Goal: Transaction & Acquisition: Purchase product/service

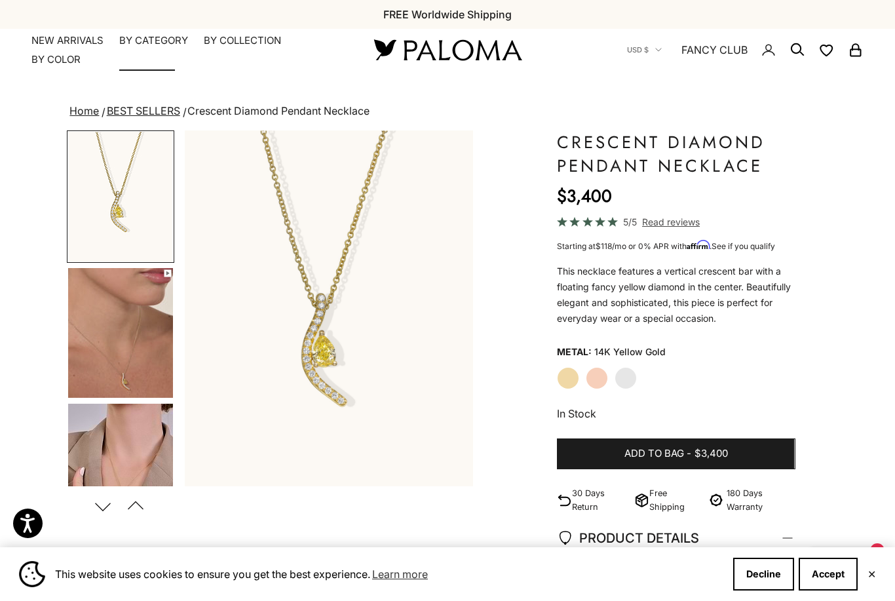
click at [134, 41] on summary "By Category" at bounding box center [153, 40] width 69 height 13
click at [224, 38] on summary "By Collection" at bounding box center [242, 40] width 77 height 13
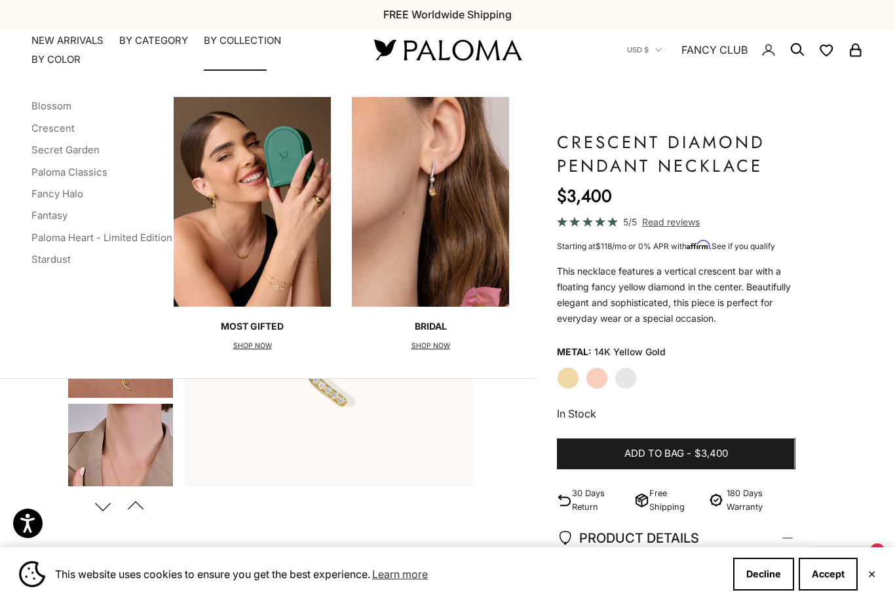
click at [43, 102] on link "Blossom" at bounding box center [51, 106] width 40 height 12
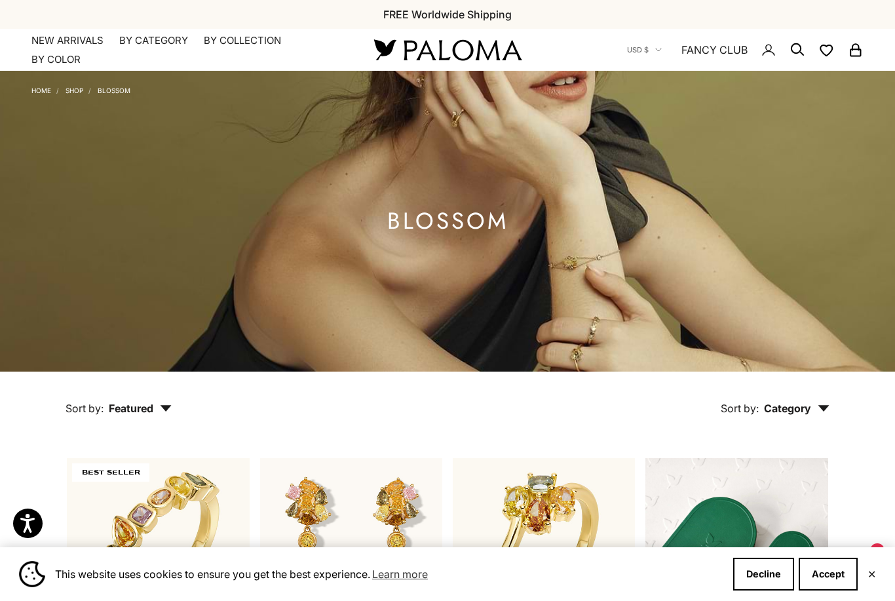
click at [39, 93] on link "Home" at bounding box center [41, 91] width 20 height 8
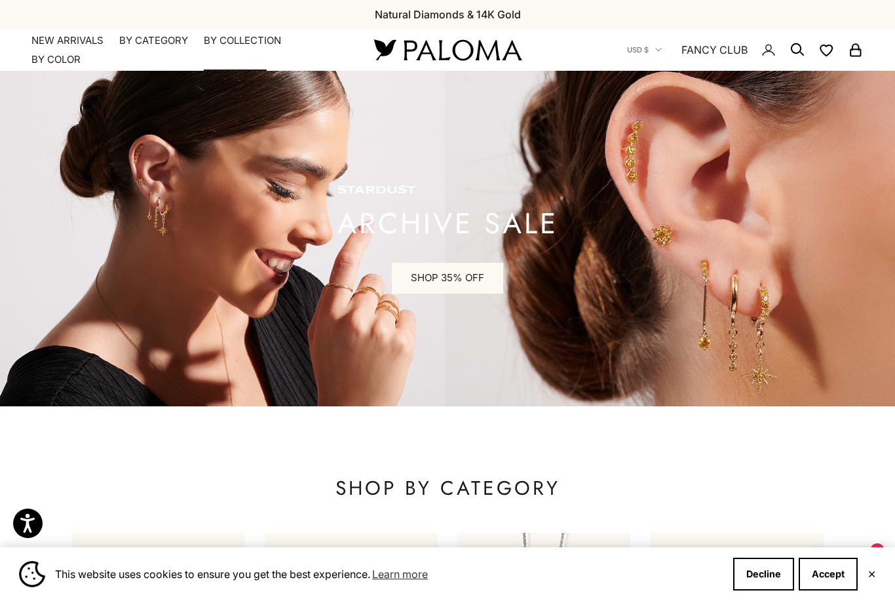
click at [231, 44] on summary "By Collection" at bounding box center [242, 40] width 77 height 13
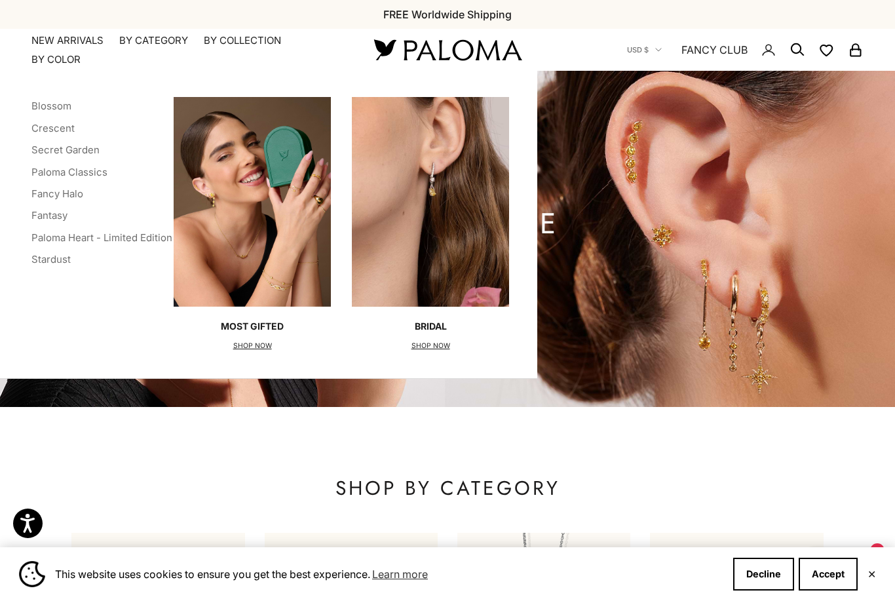
click at [794, 56] on icon "Secondary navigation" at bounding box center [798, 50] width 16 height 16
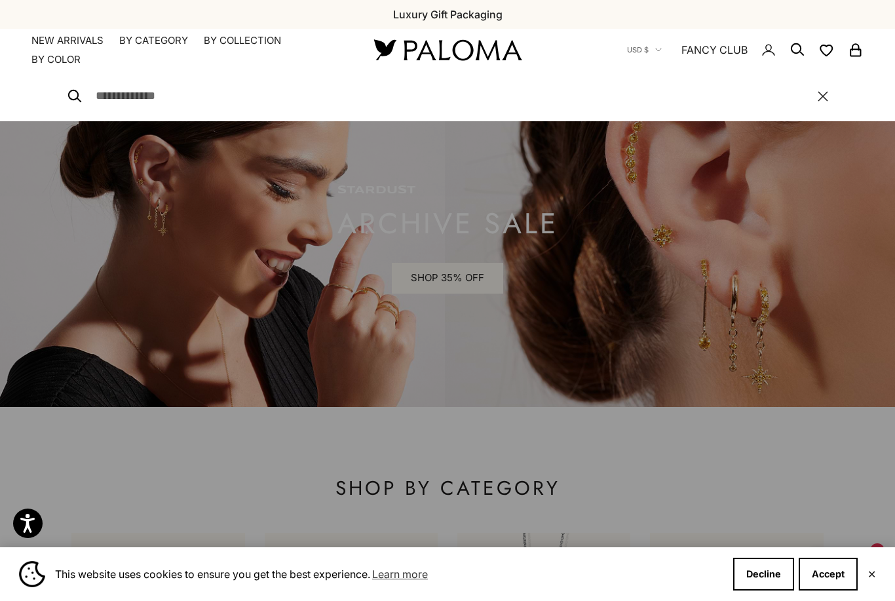
click at [112, 88] on input "Search" at bounding box center [450, 96] width 709 height 19
type input "**********"
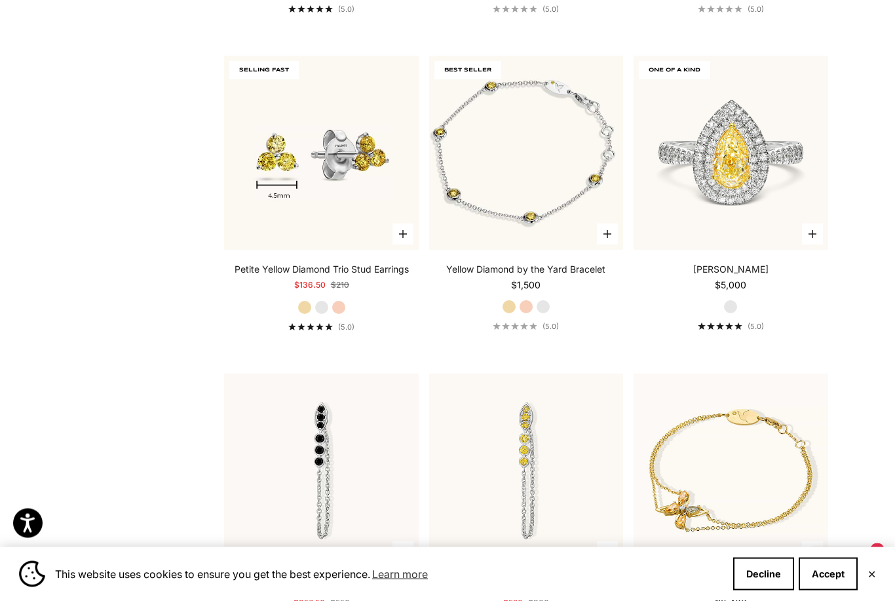
scroll to position [4022, 0]
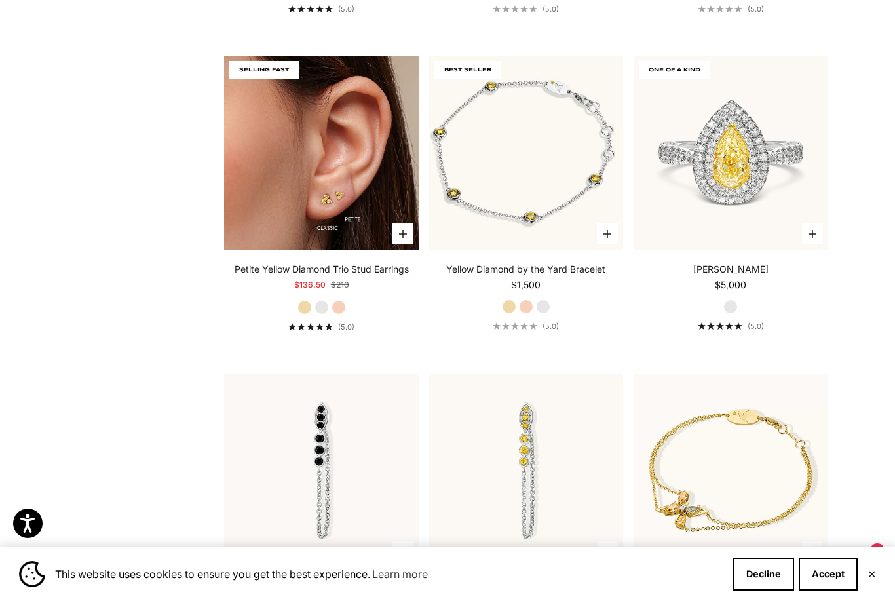
click at [262, 173] on img at bounding box center [321, 153] width 194 height 194
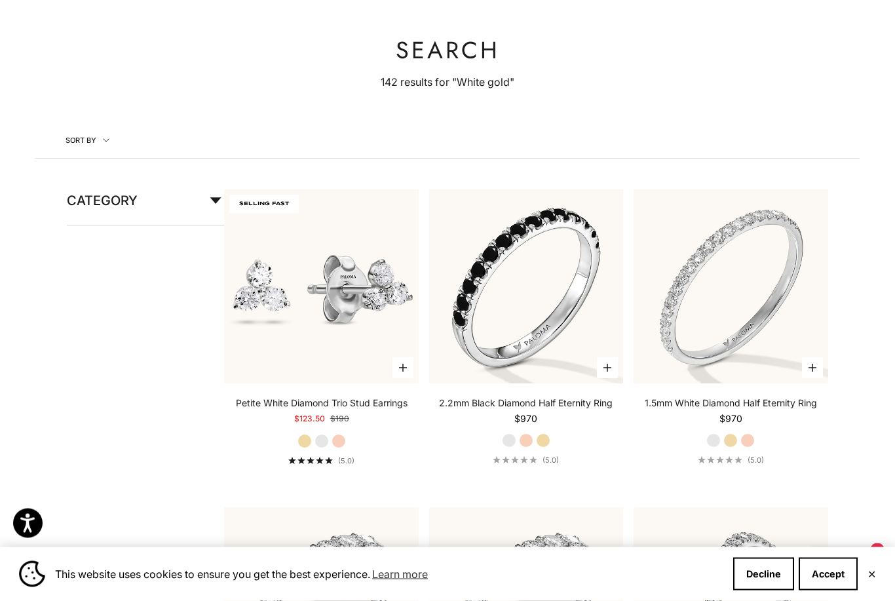
scroll to position [0, 0]
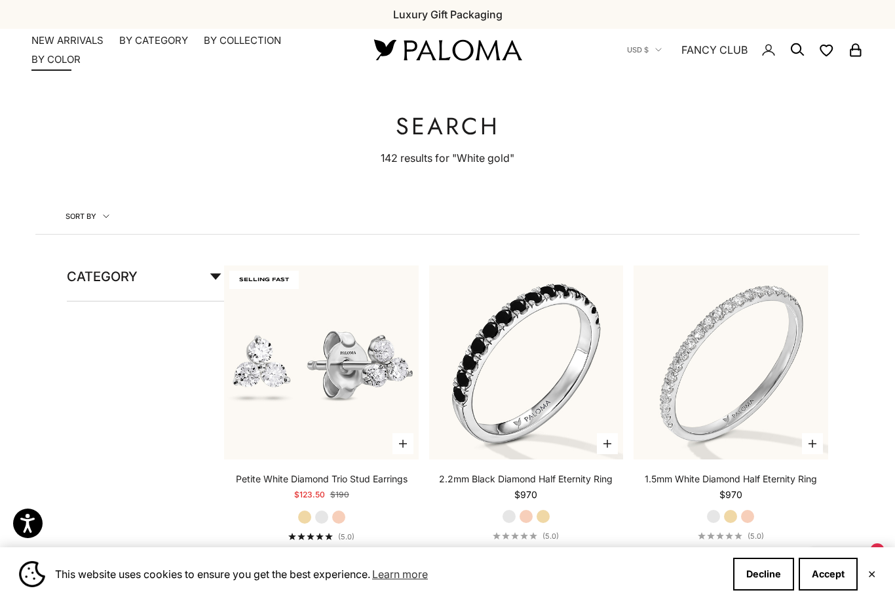
click at [54, 58] on summary "By Color" at bounding box center [55, 59] width 49 height 13
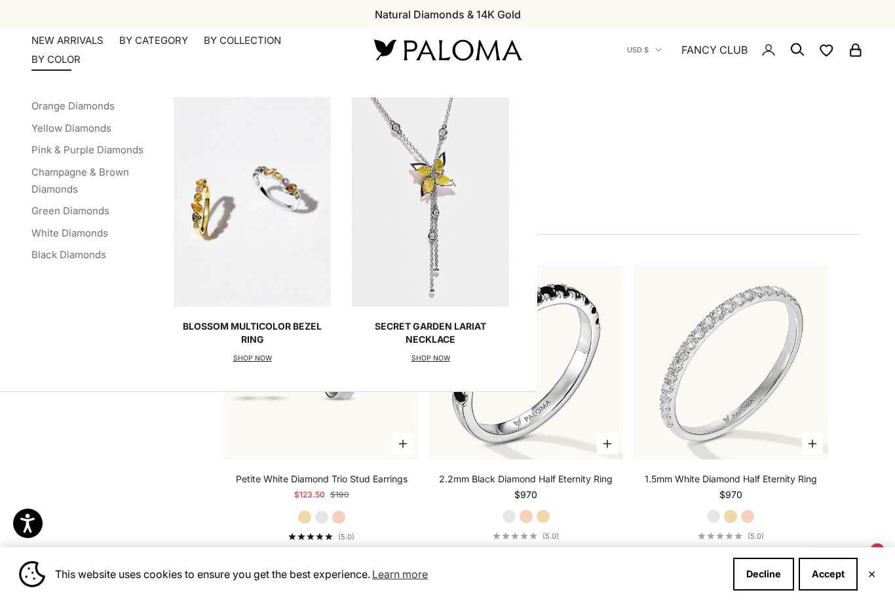
click at [45, 149] on link "Pink & Purple Diamonds" at bounding box center [87, 150] width 112 height 12
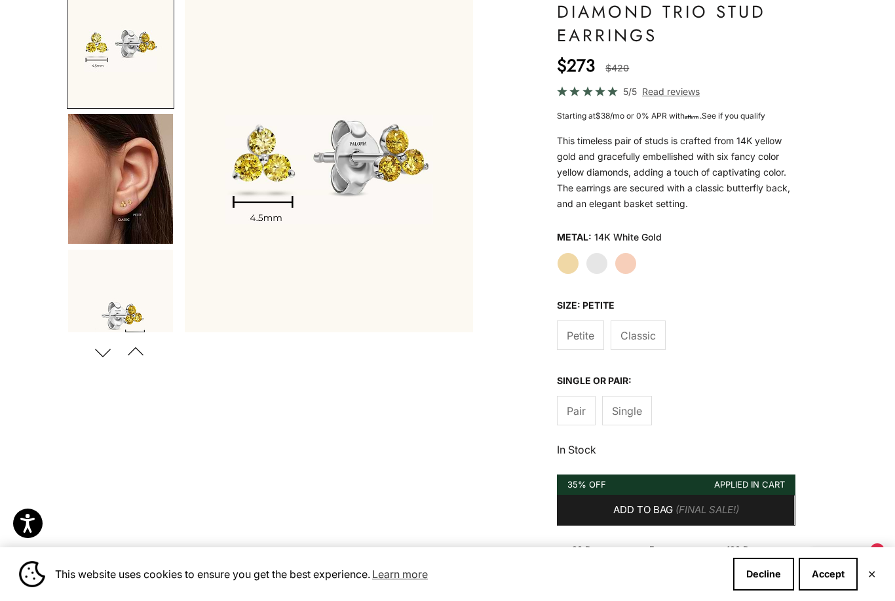
scroll to position [155, 0]
click at [637, 410] on span "Single" at bounding box center [627, 410] width 30 height 17
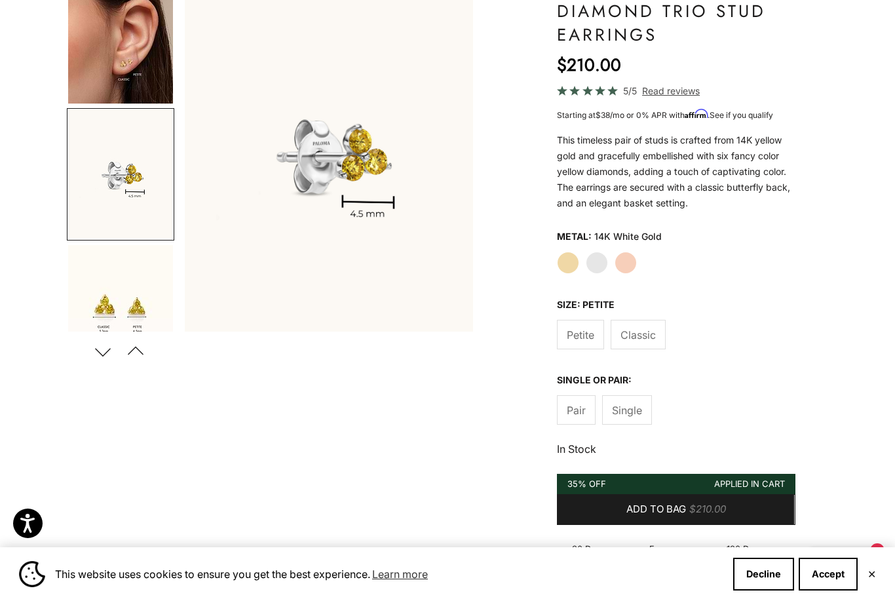
scroll to position [159, 0]
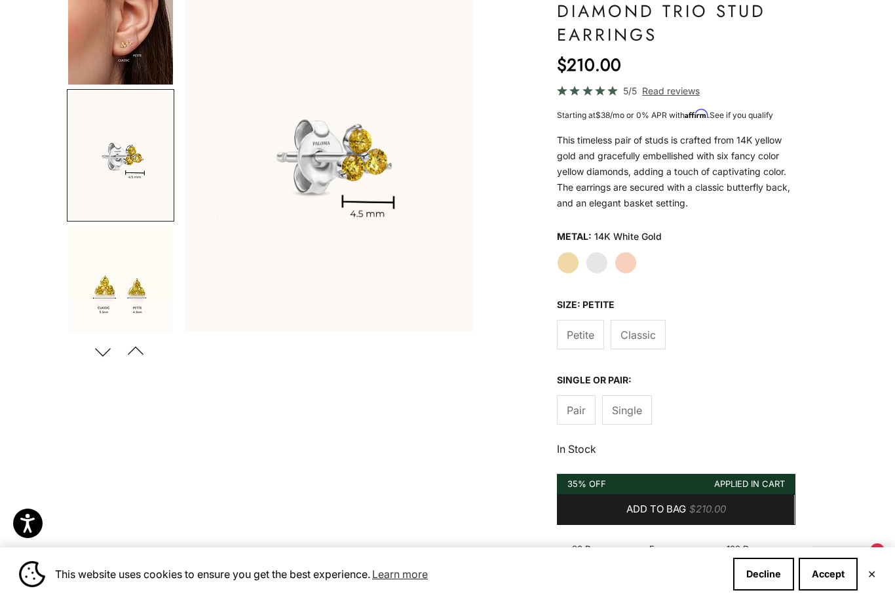
click at [578, 412] on label "Pair" at bounding box center [576, 409] width 39 height 29
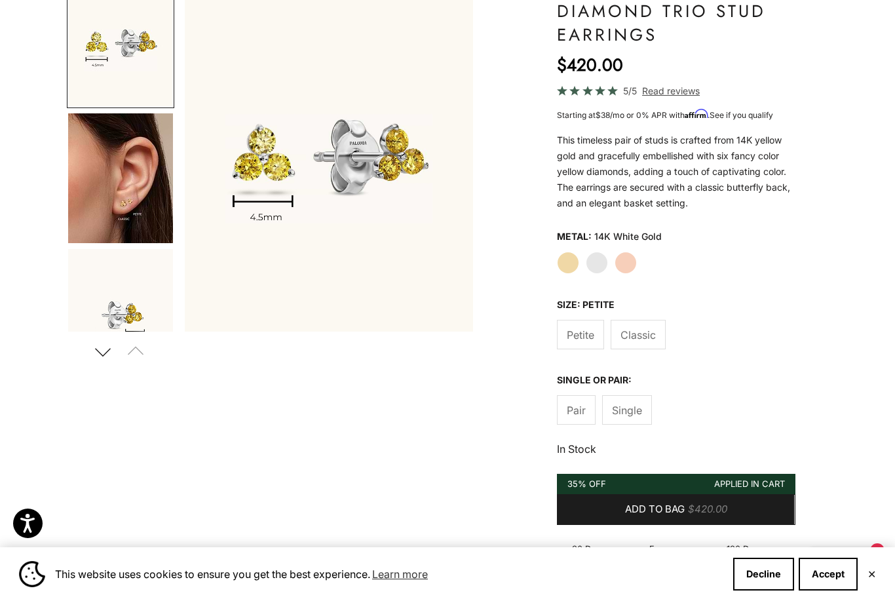
click at [627, 416] on span "Single" at bounding box center [627, 410] width 30 height 17
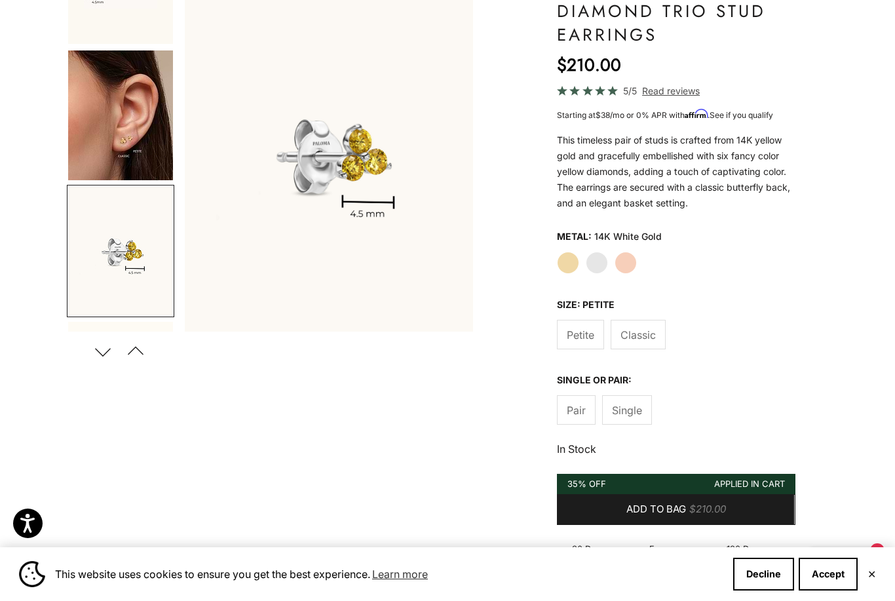
scroll to position [159, 0]
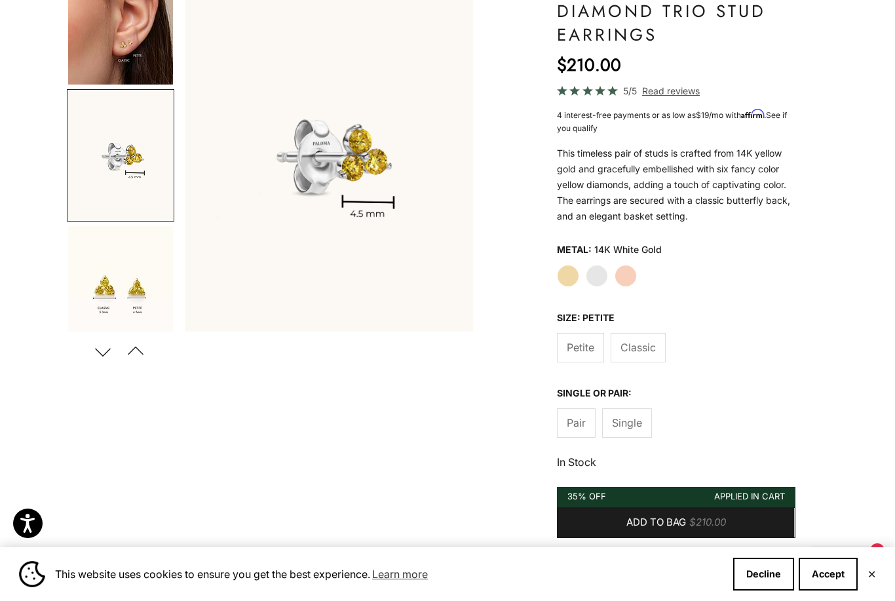
click at [577, 435] on label "Pair" at bounding box center [576, 422] width 39 height 29
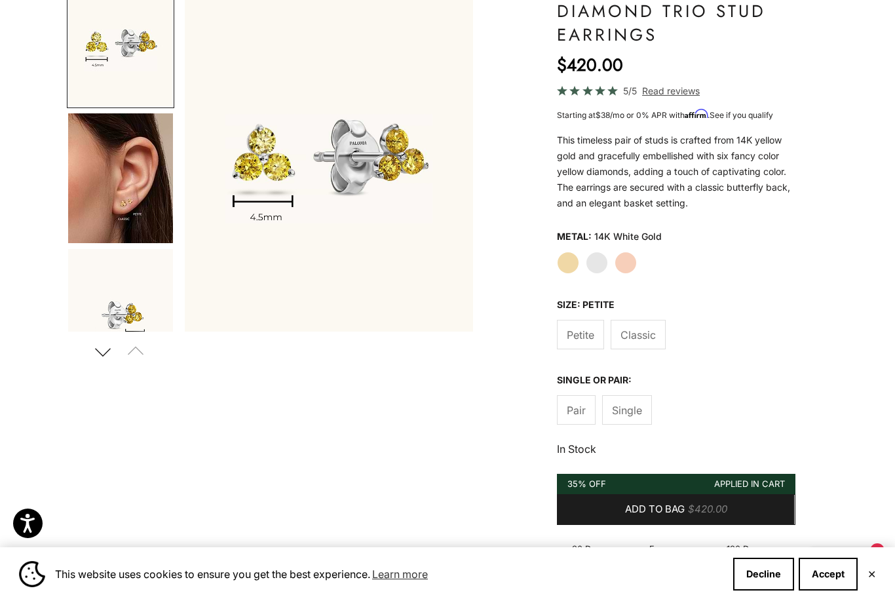
click at [127, 187] on img "Go to item 5" at bounding box center [120, 178] width 105 height 130
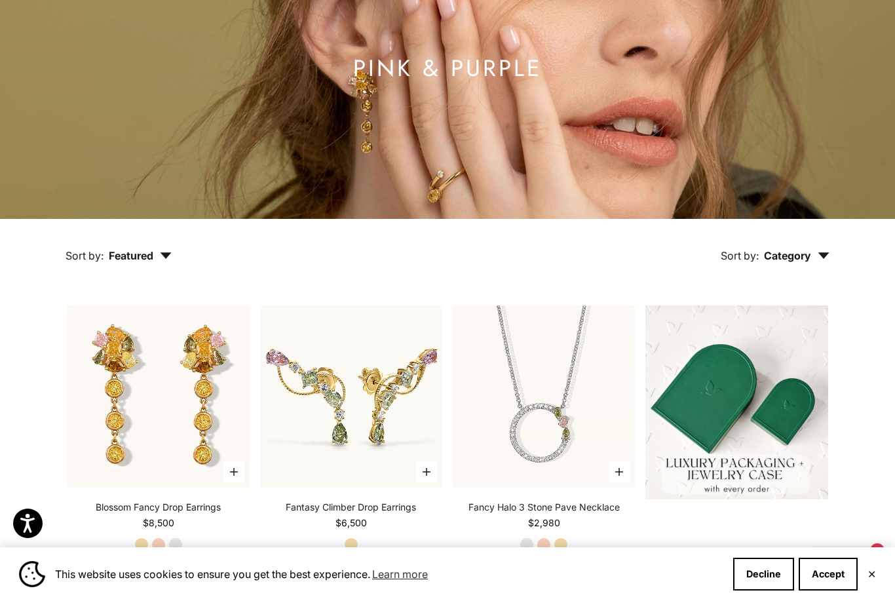
scroll to position [158, 0]
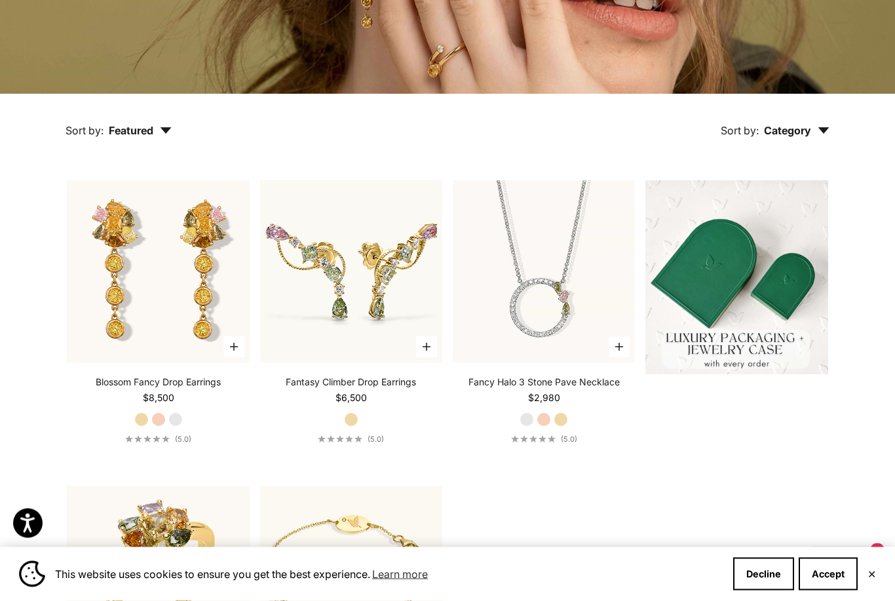
click at [180, 427] on label "White Gold" at bounding box center [175, 420] width 14 height 14
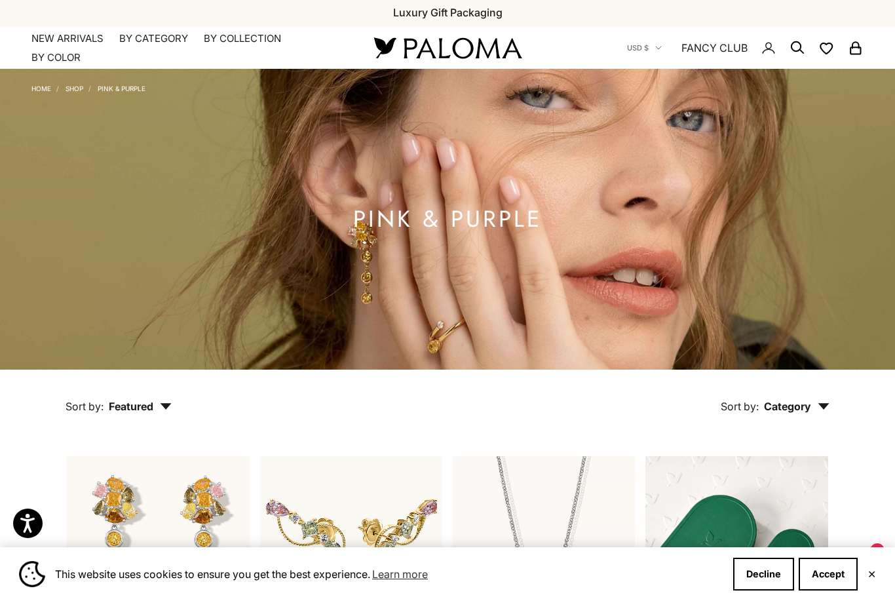
scroll to position [0, 0]
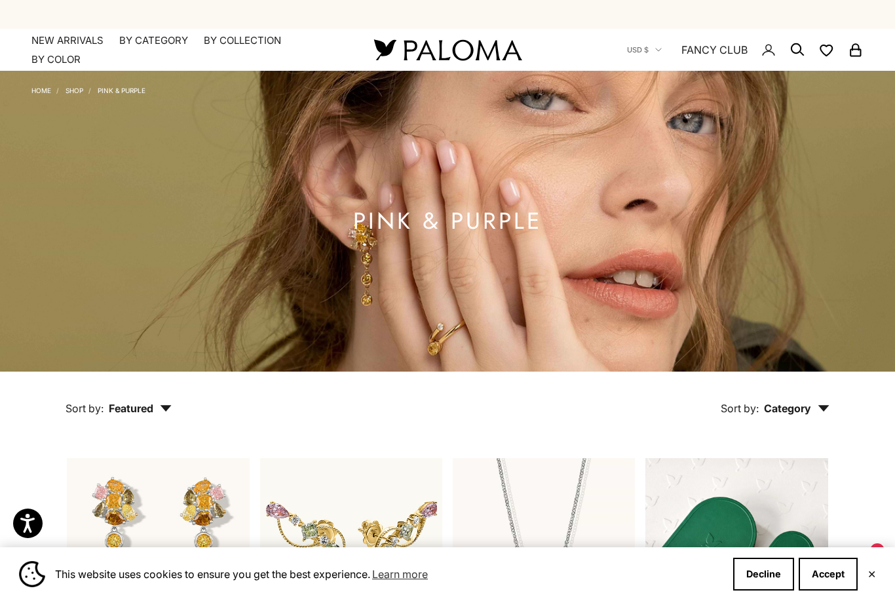
click at [42, 90] on link "Home" at bounding box center [41, 91] width 20 height 8
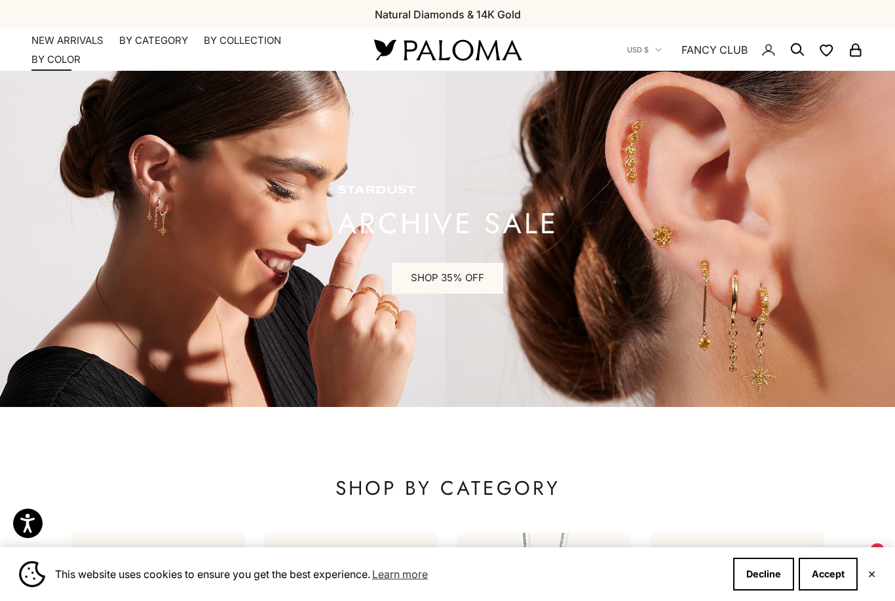
click at [43, 60] on summary "By Color" at bounding box center [55, 59] width 49 height 13
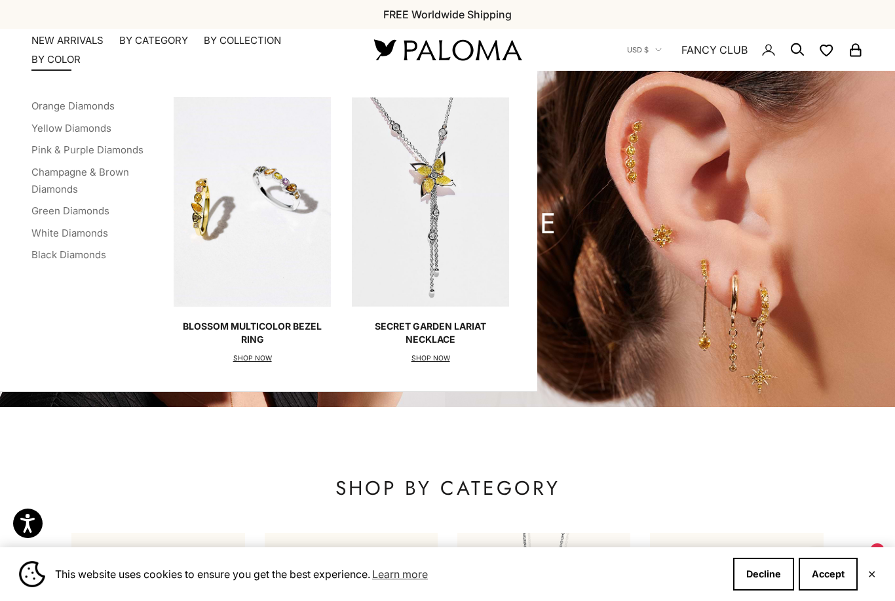
click at [43, 127] on link "Yellow Diamonds" at bounding box center [71, 128] width 80 height 12
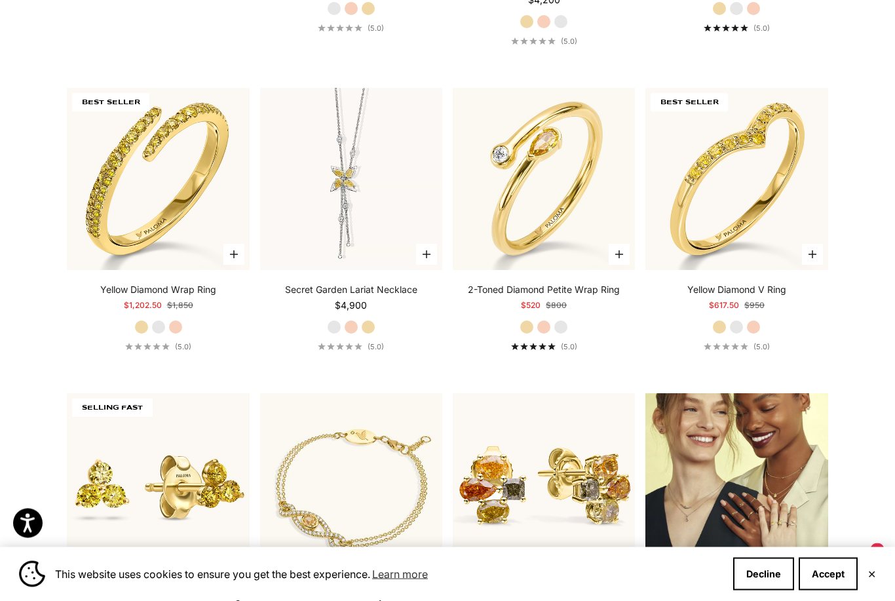
scroll to position [1301, 0]
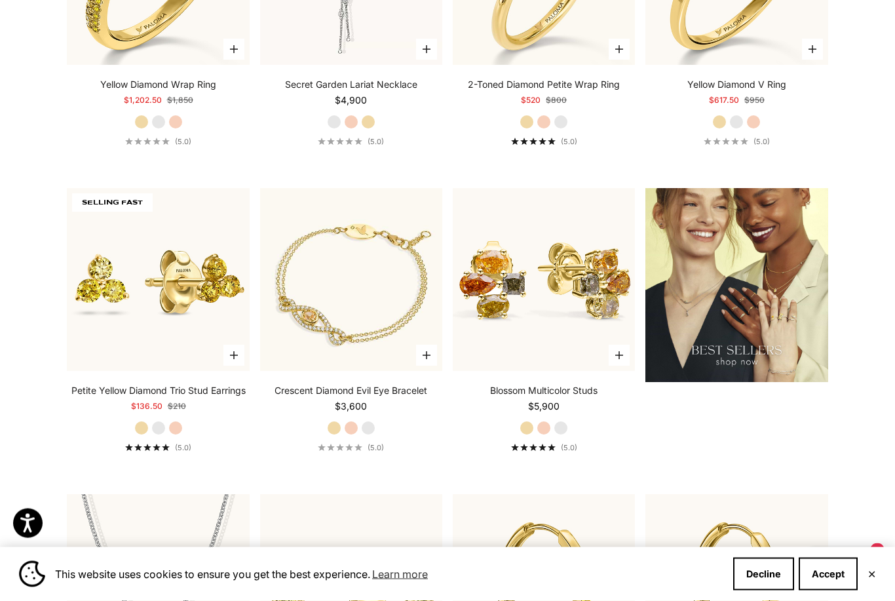
click at [734, 130] on label "White Gold" at bounding box center [737, 122] width 14 height 14
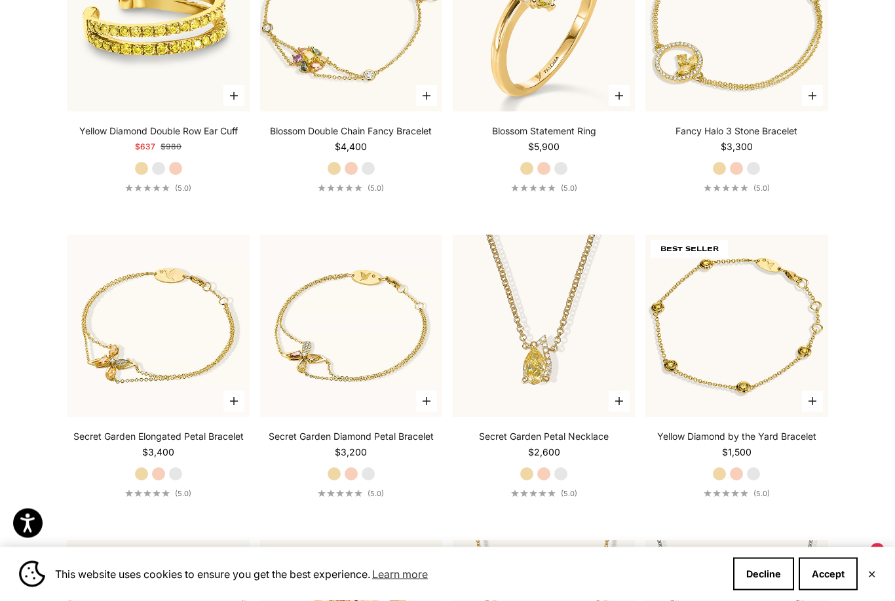
scroll to position [2707, 0]
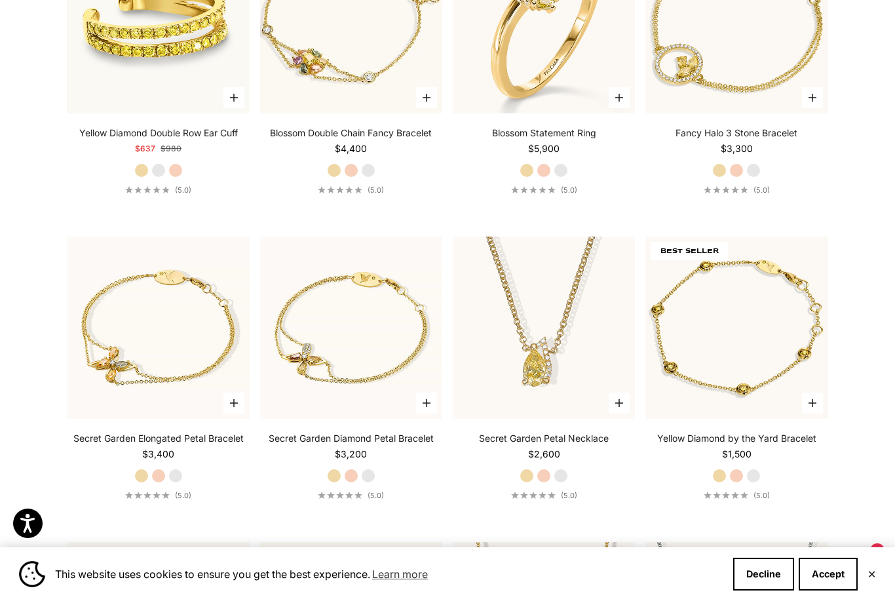
click at [557, 483] on label "White Gold" at bounding box center [561, 476] width 14 height 14
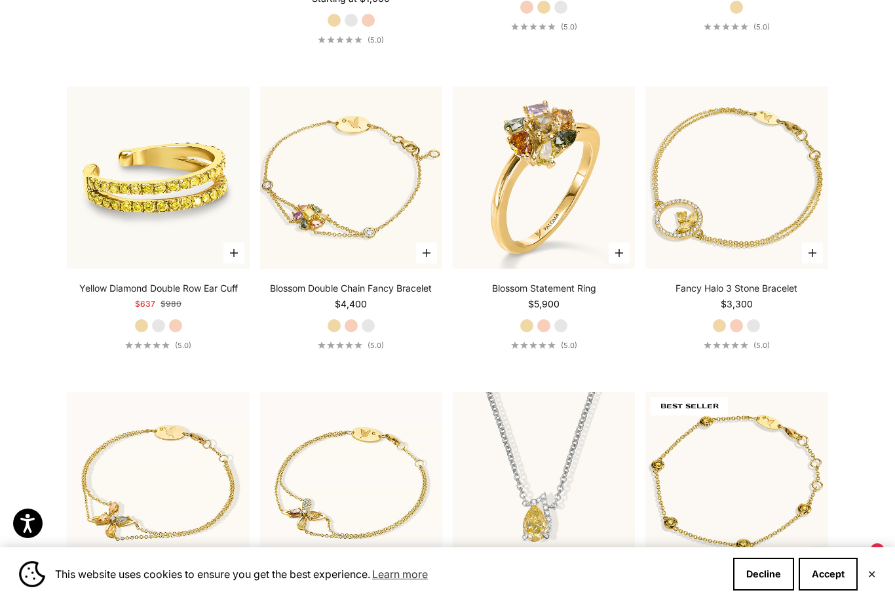
scroll to position [2540, 0]
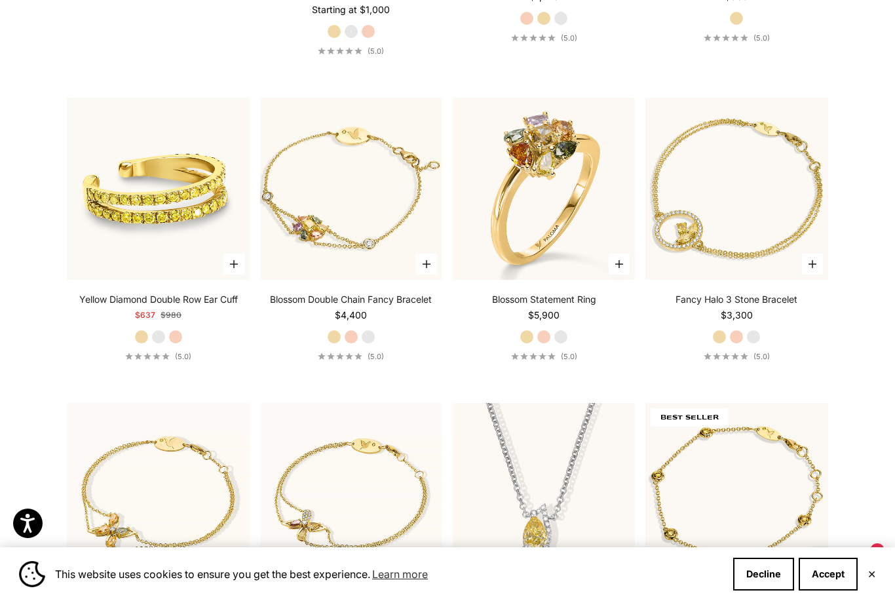
click at [368, 344] on label "White Gold" at bounding box center [368, 337] width 14 height 14
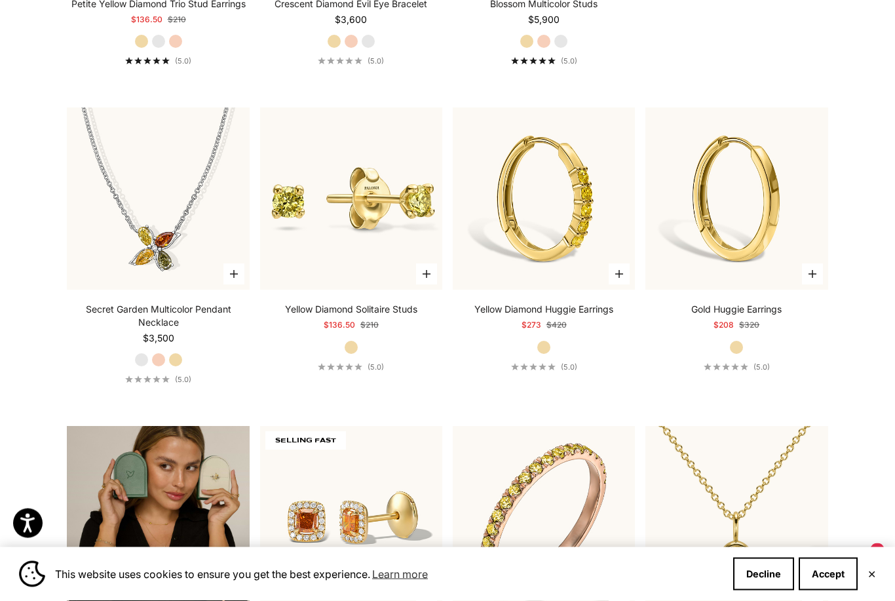
scroll to position [1885, 0]
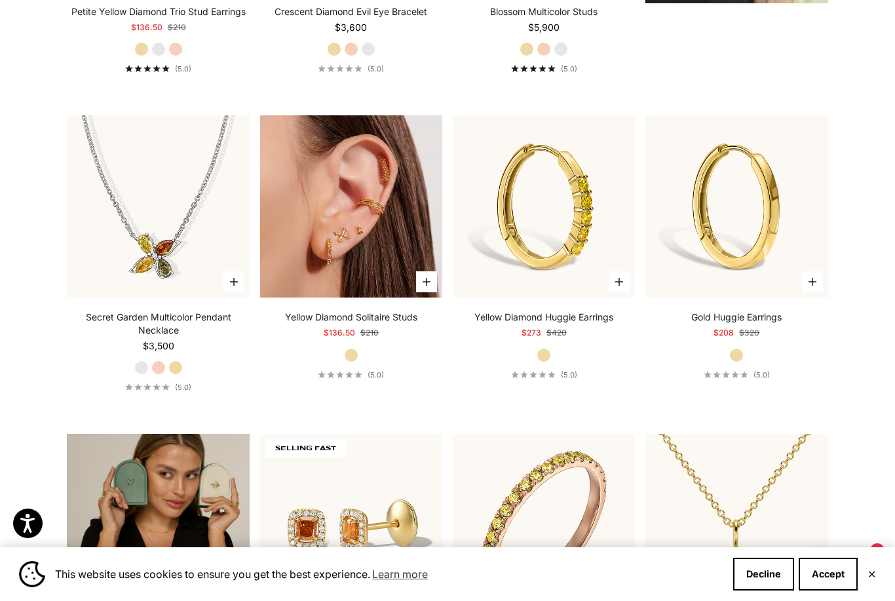
click at [313, 271] on img at bounding box center [351, 206] width 182 height 182
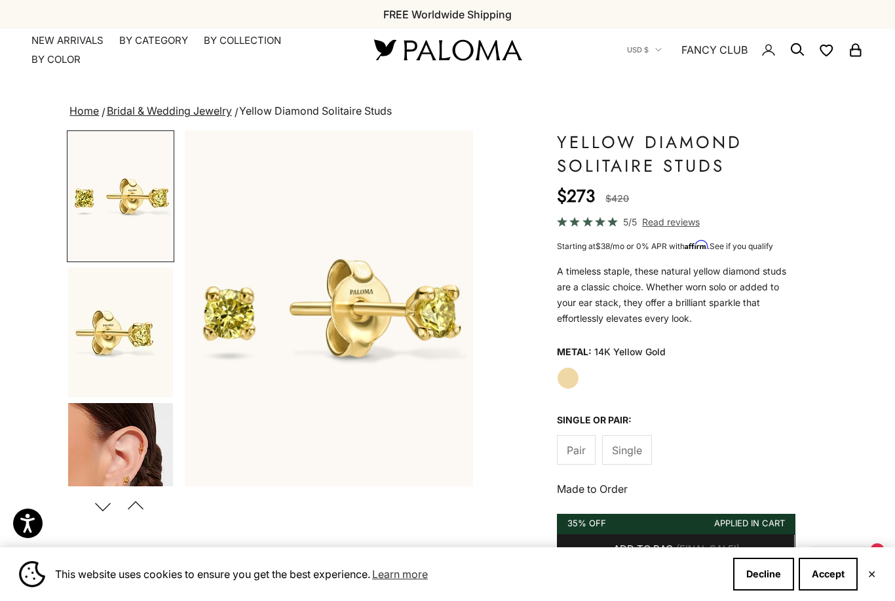
click at [584, 445] on span "Pair" at bounding box center [576, 450] width 19 height 17
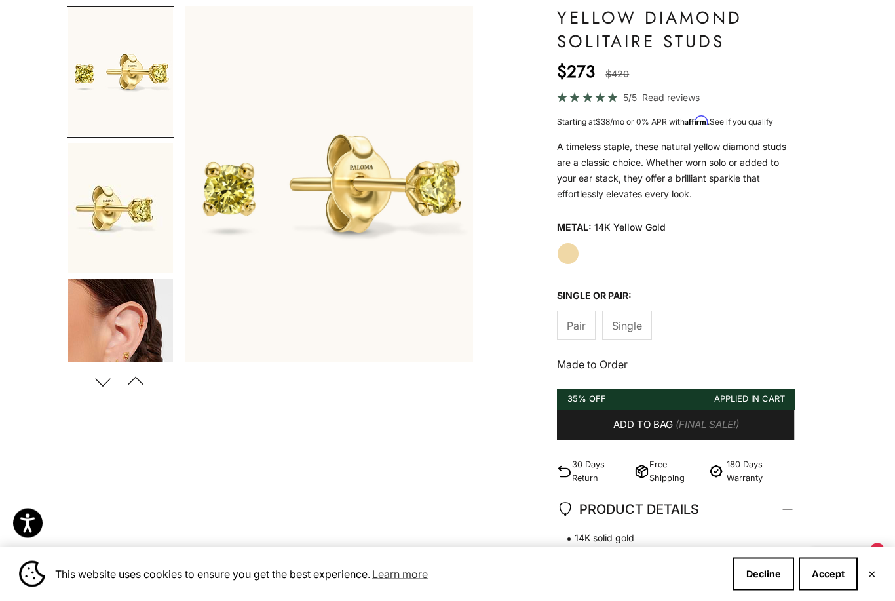
scroll to position [130, 0]
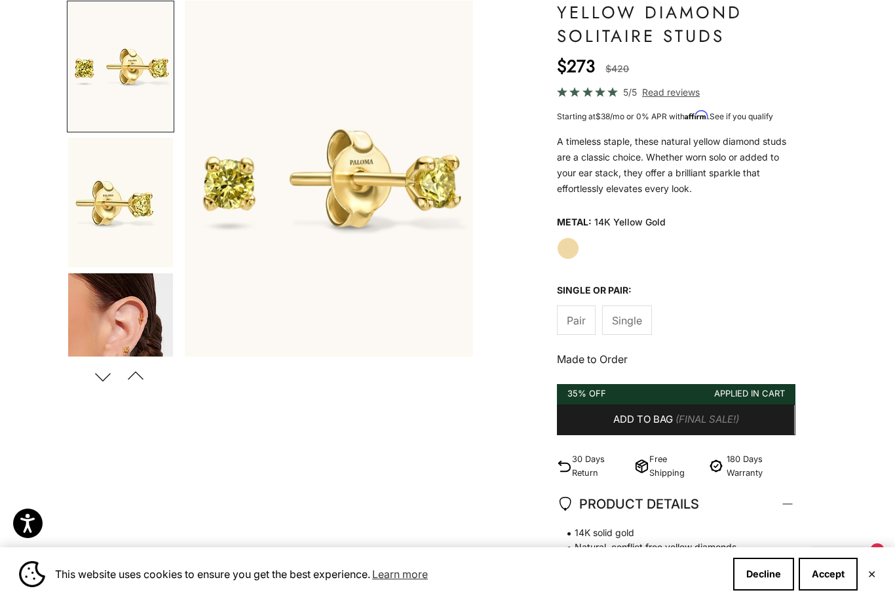
click at [112, 303] on img "Go to item 3" at bounding box center [120, 338] width 105 height 130
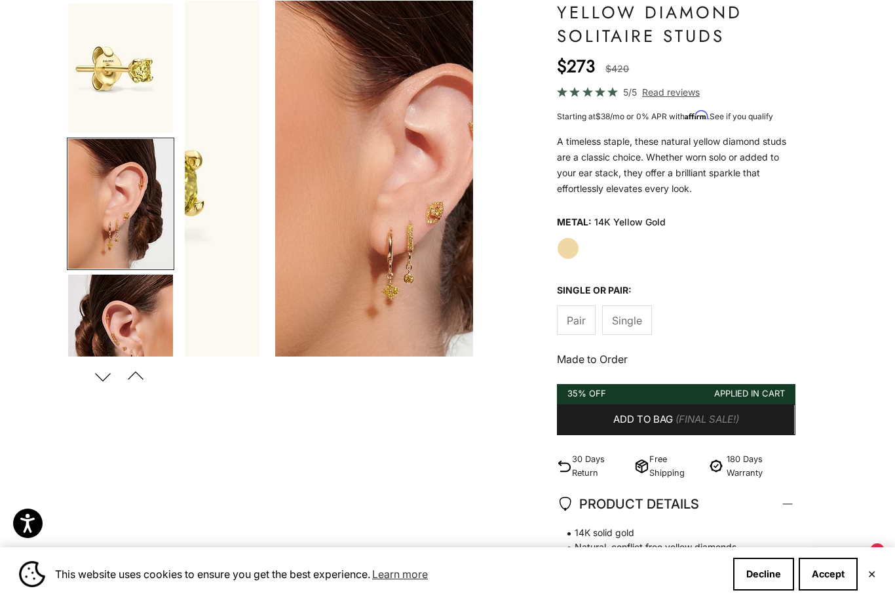
scroll to position [0, 608]
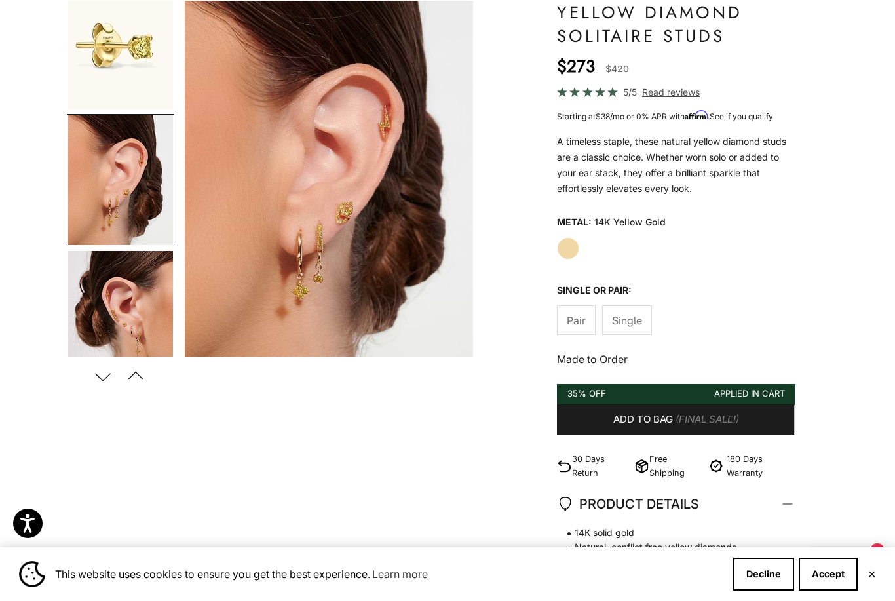
click at [140, 382] on button "Previous" at bounding box center [135, 376] width 29 height 30
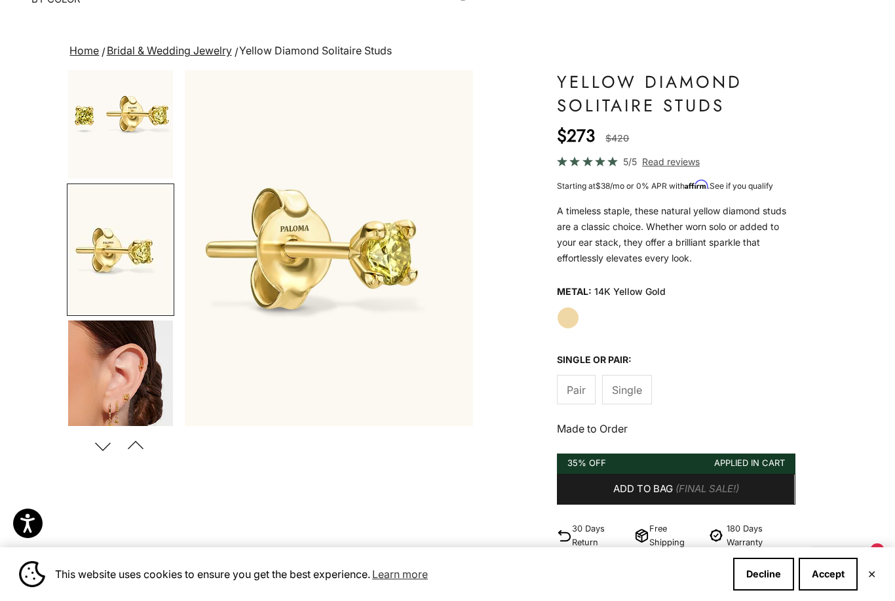
scroll to position [60, 0]
click at [98, 117] on img "Go to item 1" at bounding box center [120, 114] width 105 height 129
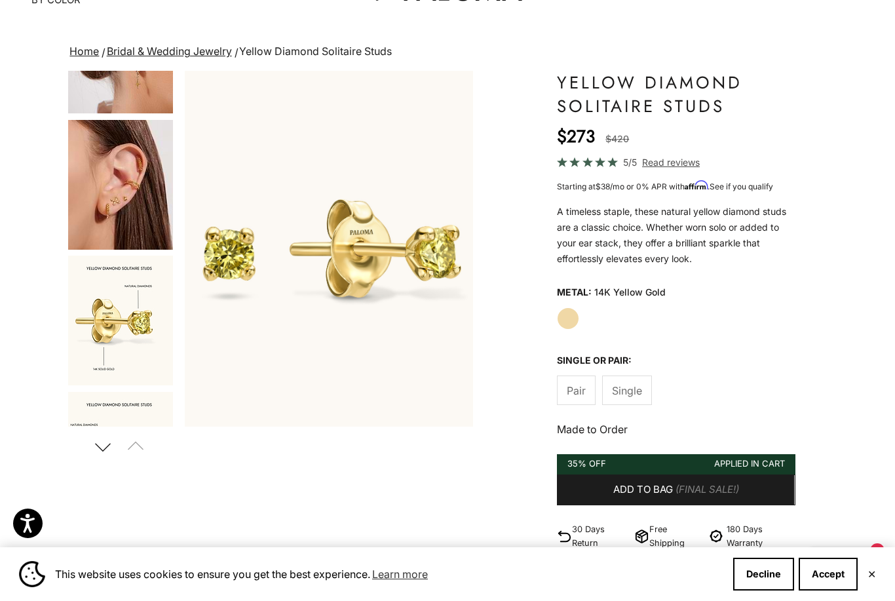
scroll to position [500, 0]
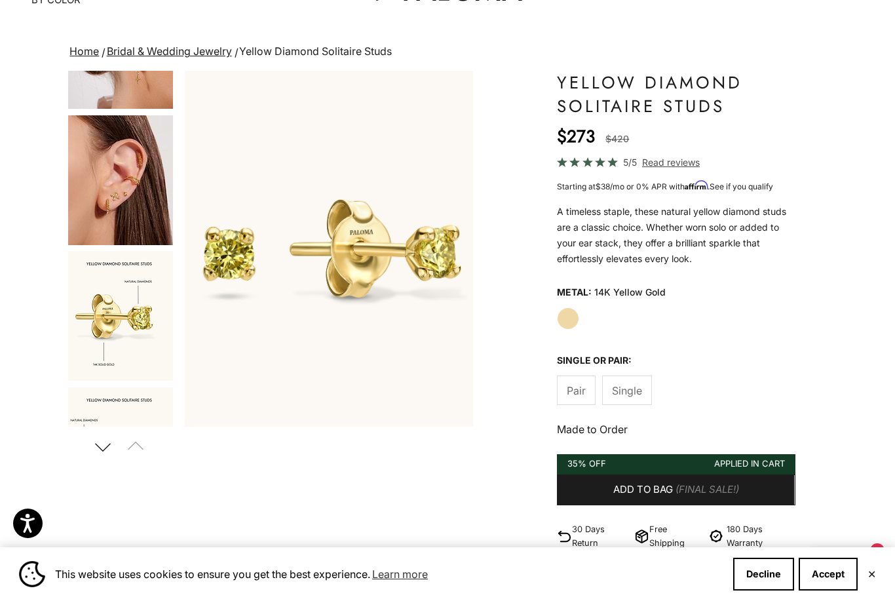
click at [108, 280] on img "Go to item 6" at bounding box center [120, 316] width 105 height 130
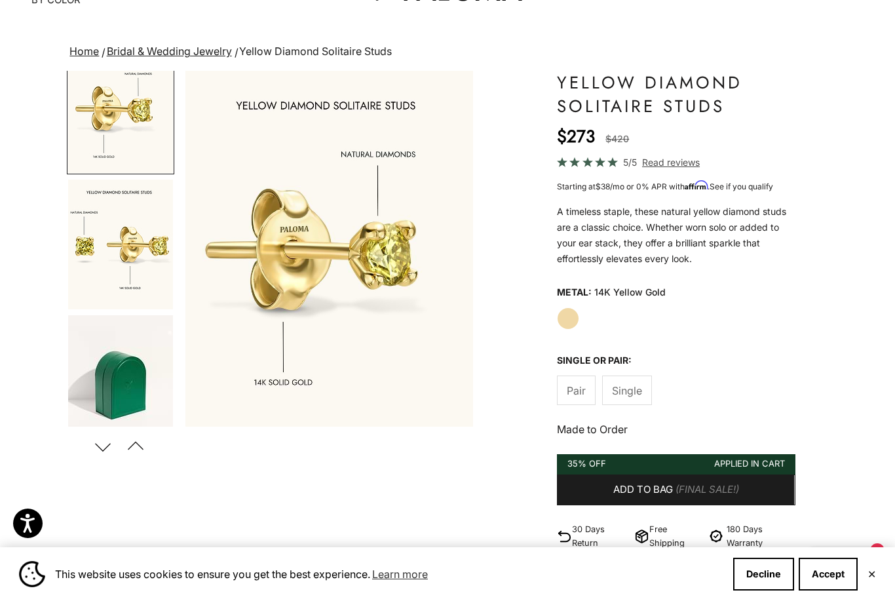
scroll to position [708, 0]
click at [90, 252] on img "Go to item 7" at bounding box center [120, 245] width 105 height 130
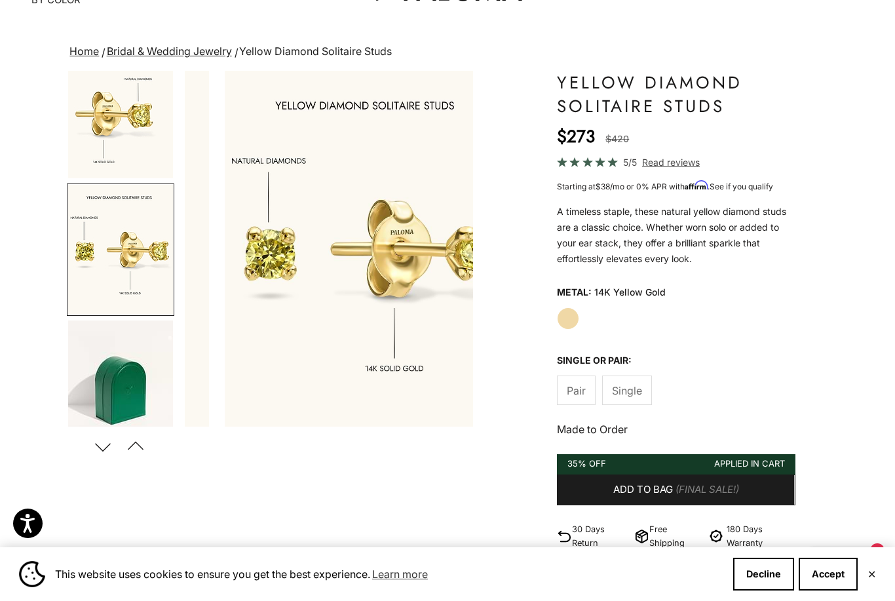
scroll to position [0, 0]
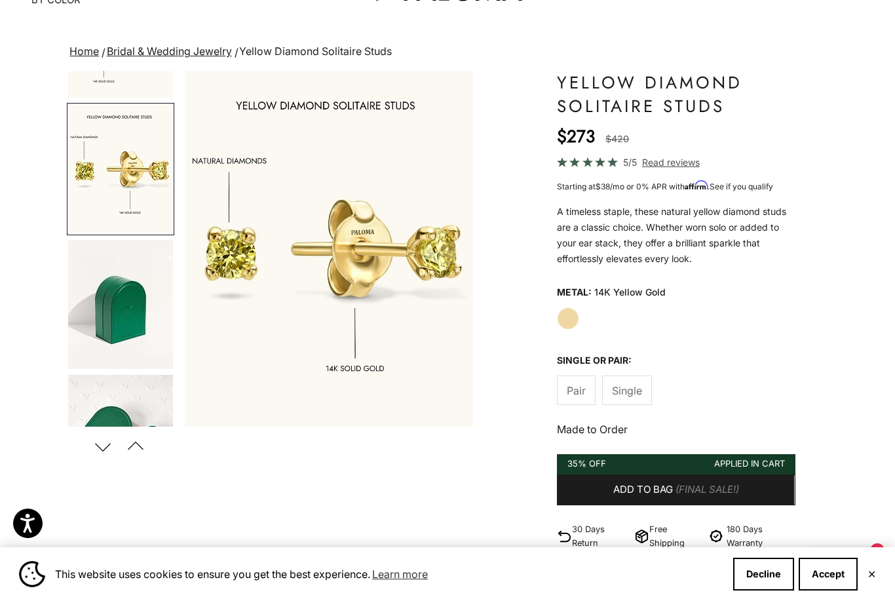
click at [100, 210] on img "Go to item 7" at bounding box center [120, 169] width 105 height 130
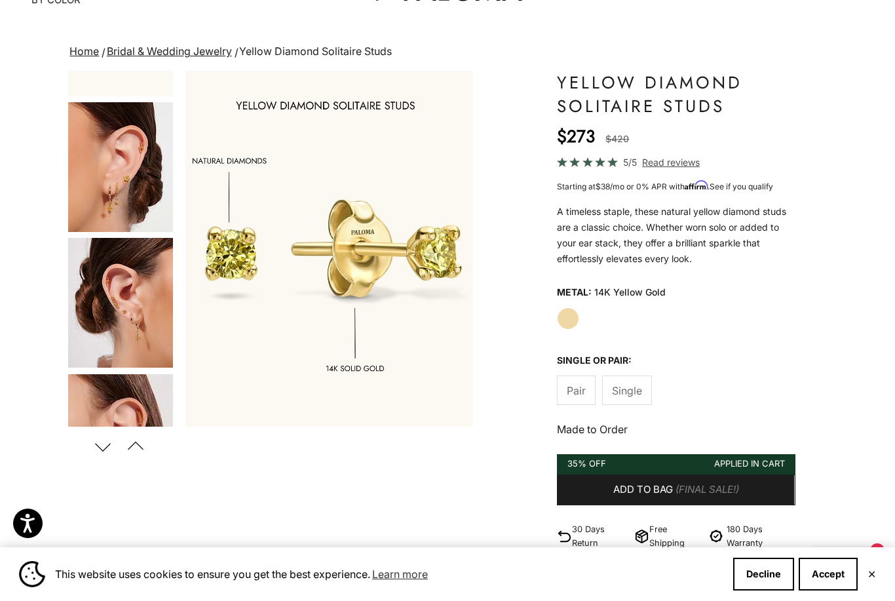
click at [93, 200] on img "Go to item 3" at bounding box center [120, 167] width 105 height 130
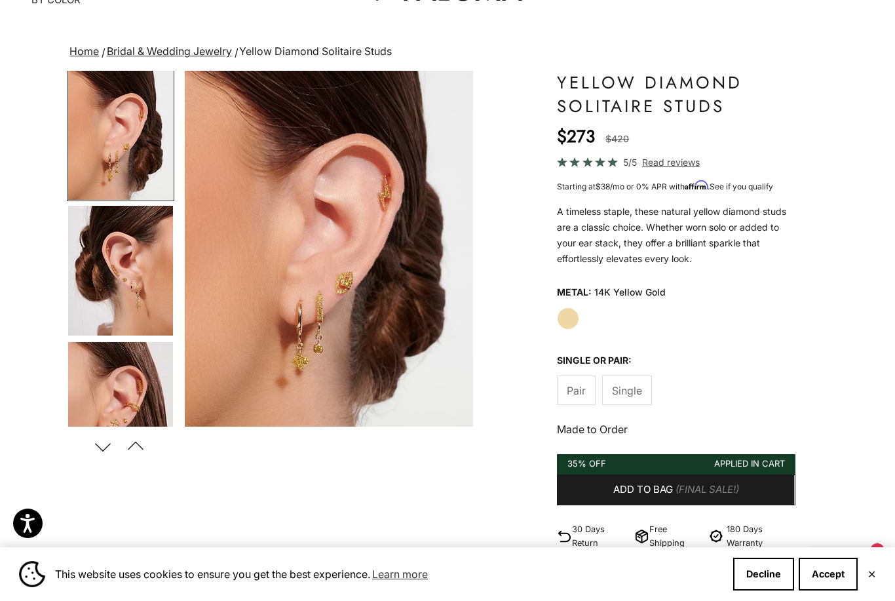
click at [97, 255] on img "Go to item 4" at bounding box center [120, 271] width 105 height 130
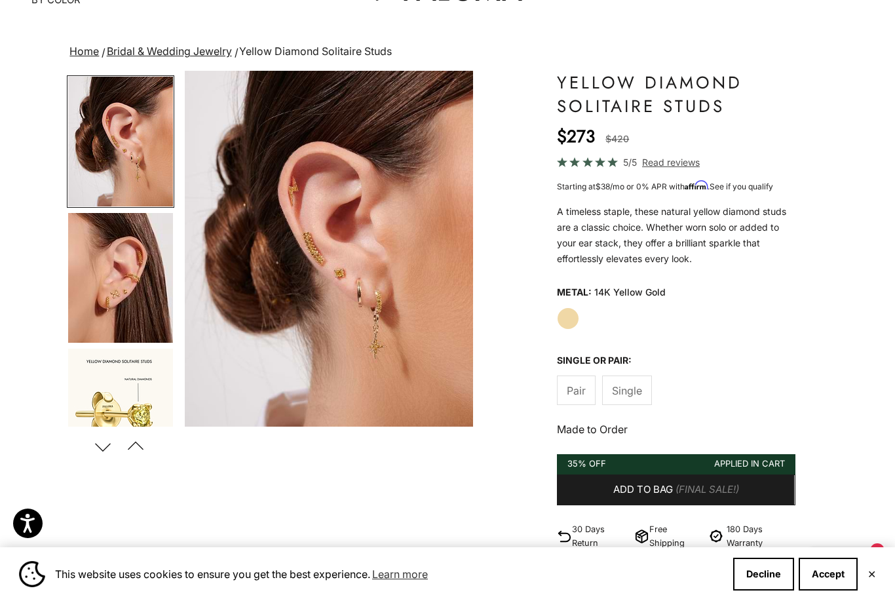
click at [94, 286] on img "Go to item 5" at bounding box center [120, 278] width 105 height 130
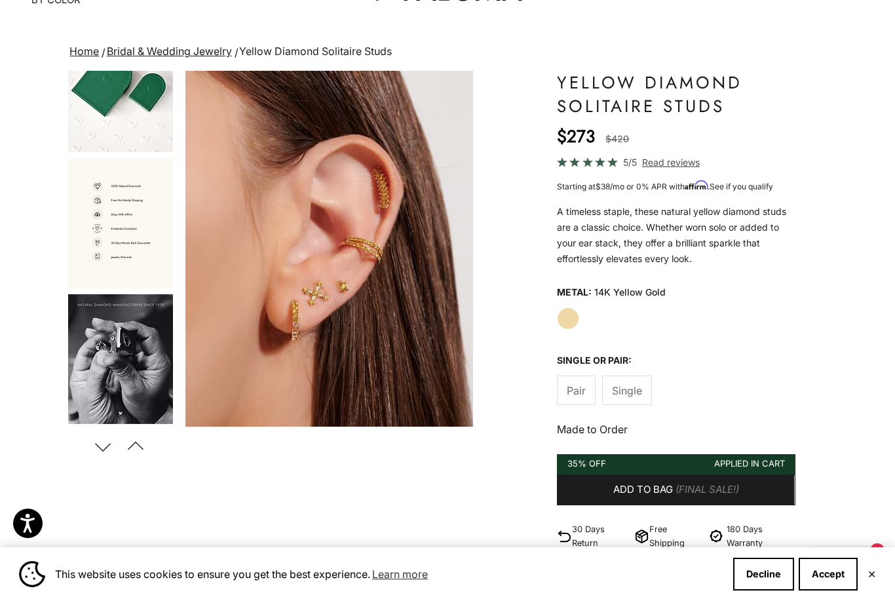
click at [110, 247] on img "Go to item 10" at bounding box center [120, 224] width 105 height 130
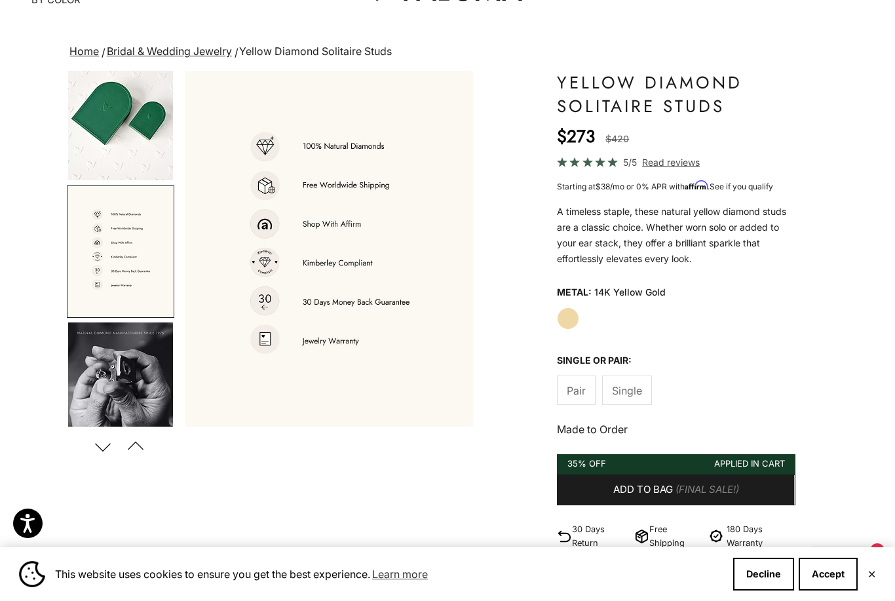
click at [118, 375] on img "Go to item 11" at bounding box center [120, 388] width 105 height 130
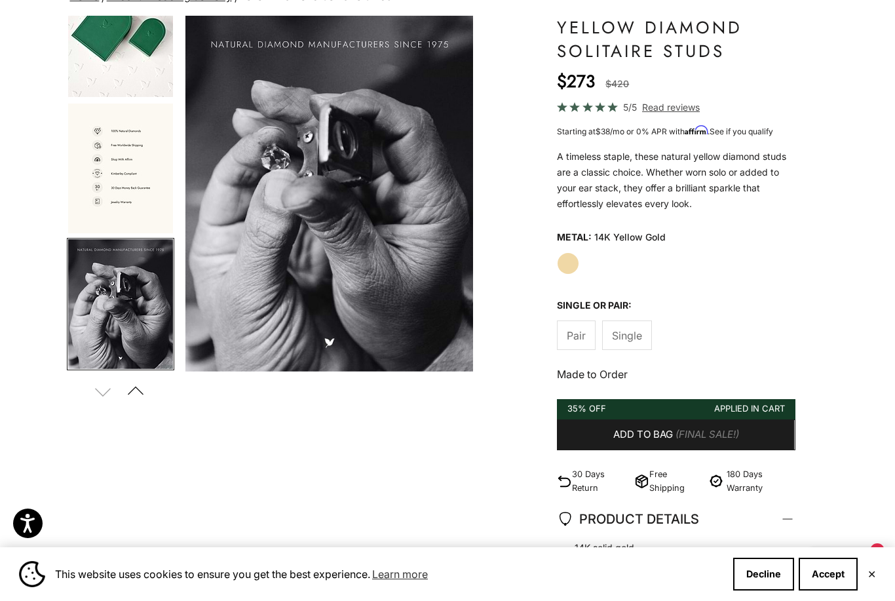
click at [729, 431] on span "(Final Sale!)" at bounding box center [708, 435] width 64 height 16
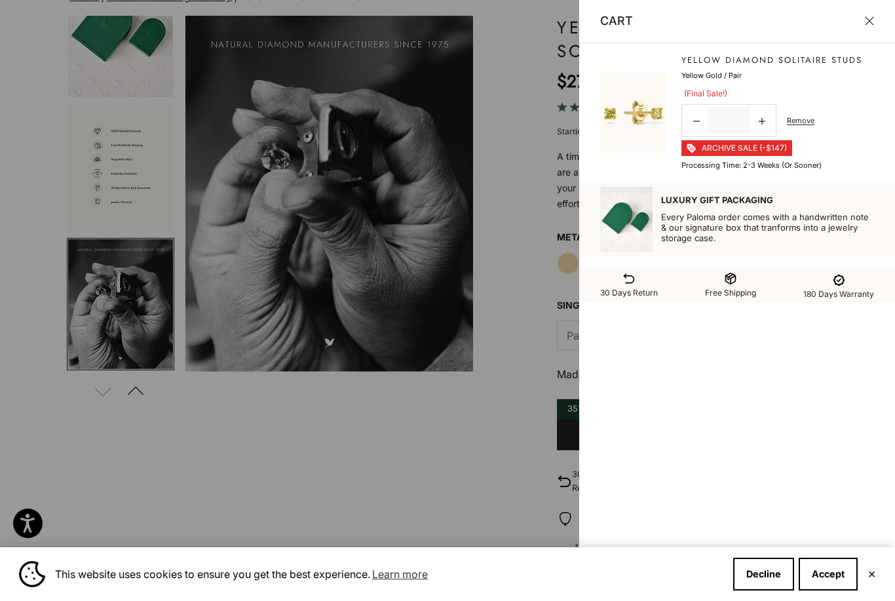
click at [660, 434] on div at bounding box center [447, 300] width 895 height 601
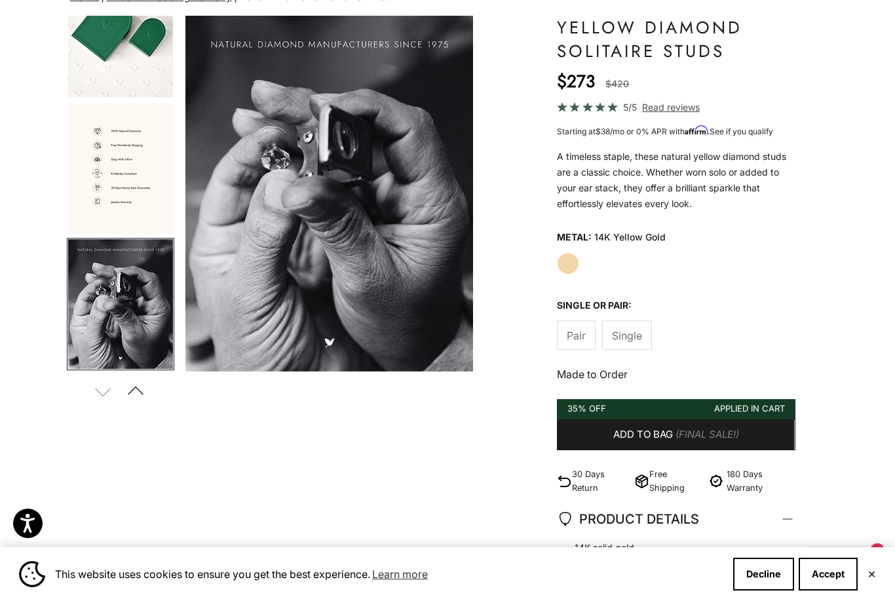
click at [693, 440] on span "(Final Sale!)" at bounding box center [708, 435] width 64 height 16
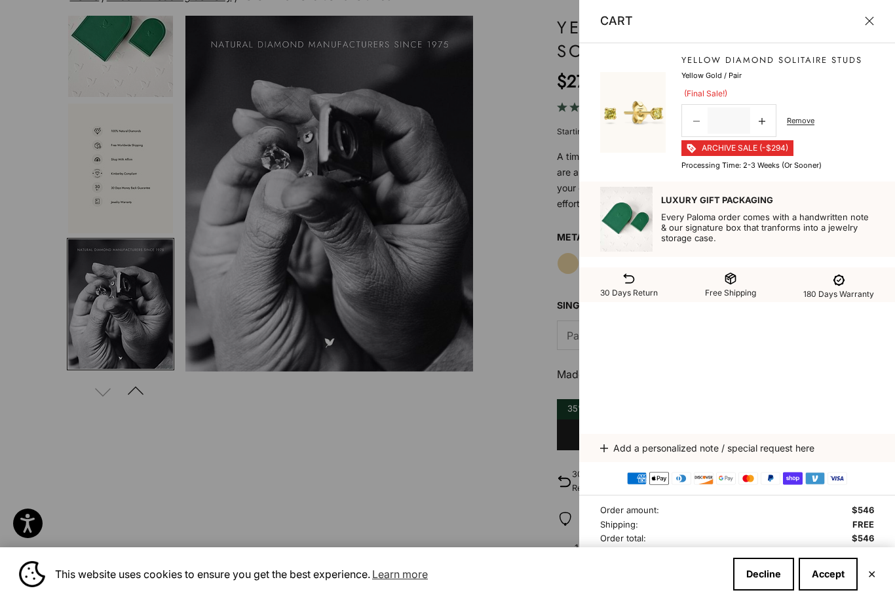
click at [691, 122] on link "Decrease quantity" at bounding box center [696, 121] width 23 height 27
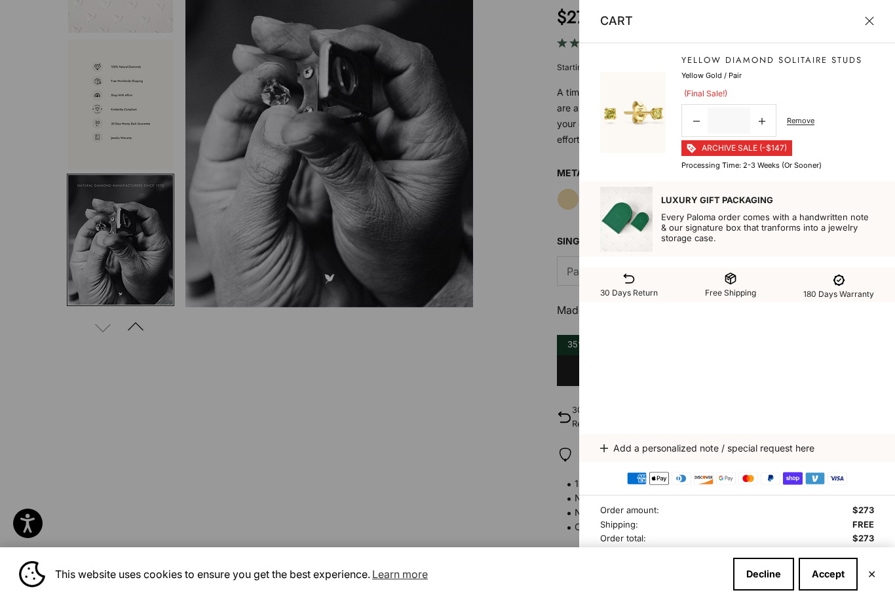
scroll to position [185, 0]
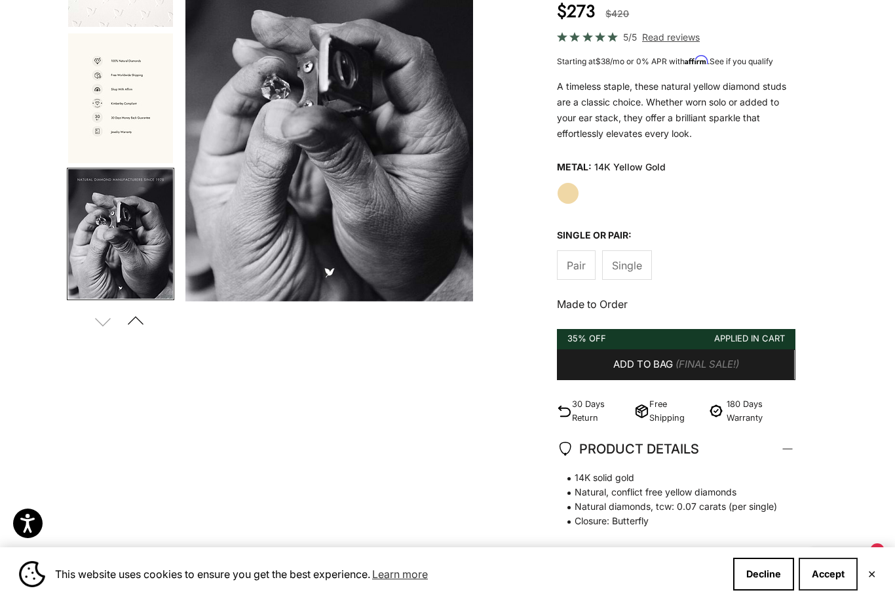
click at [834, 591] on button "Accept" at bounding box center [828, 574] width 59 height 33
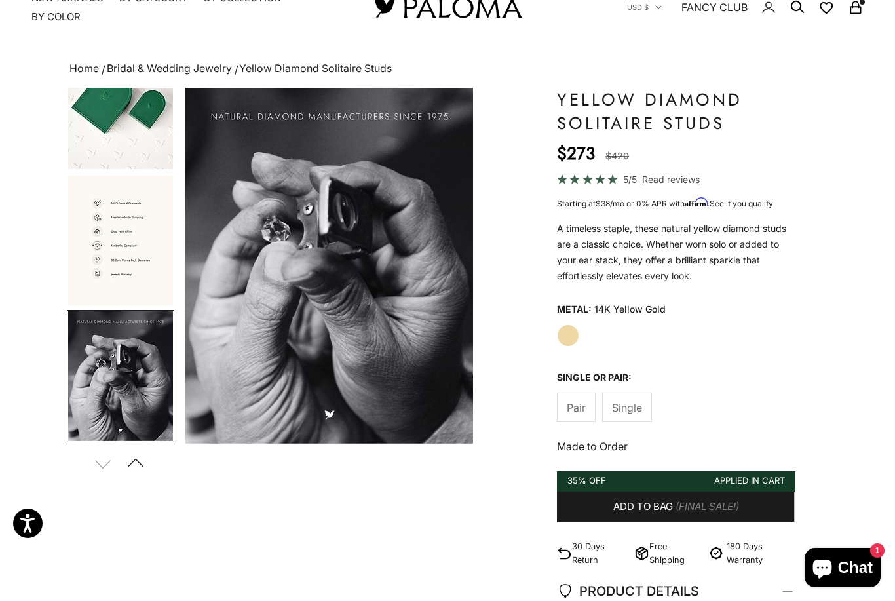
scroll to position [0, 0]
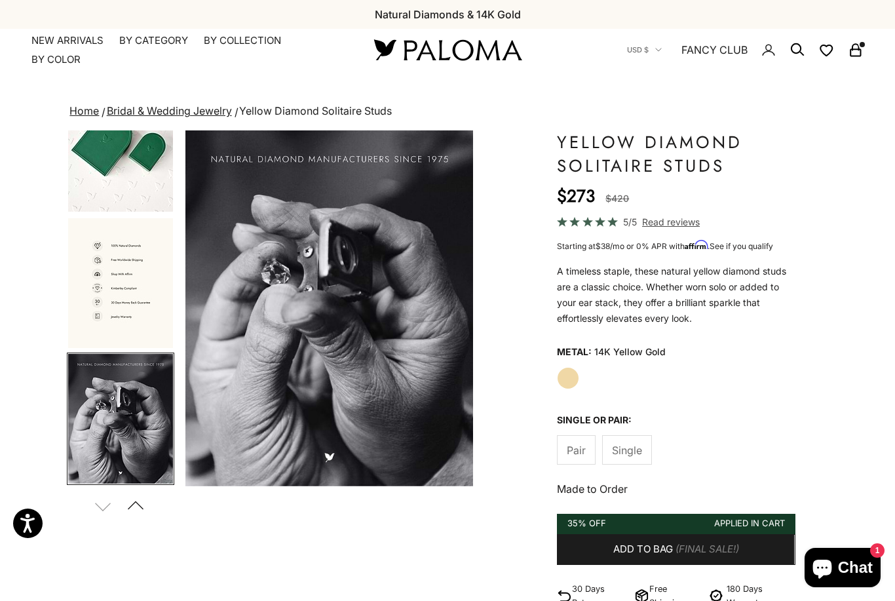
click at [858, 48] on icon "Secondary navigation" at bounding box center [856, 50] width 16 height 16
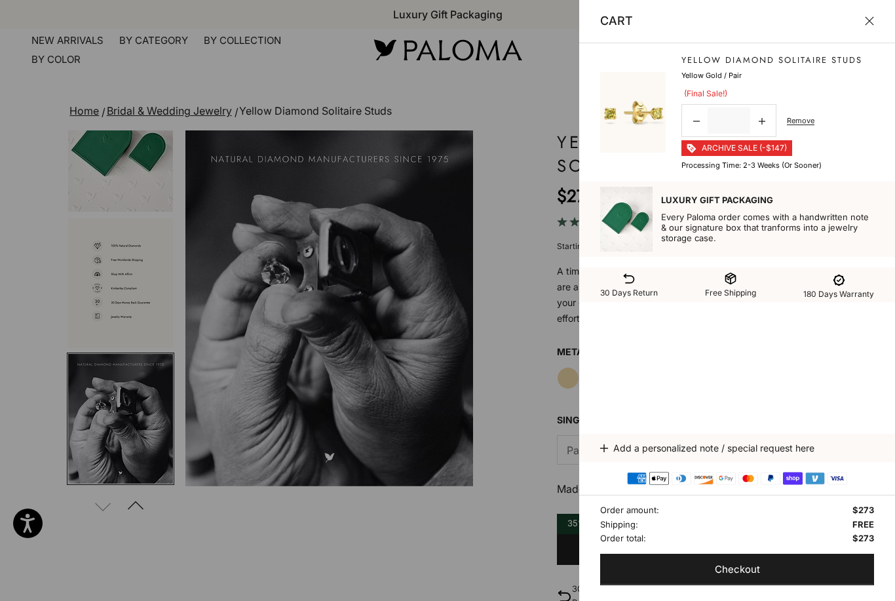
click at [737, 574] on span "Checkout" at bounding box center [737, 570] width 45 height 16
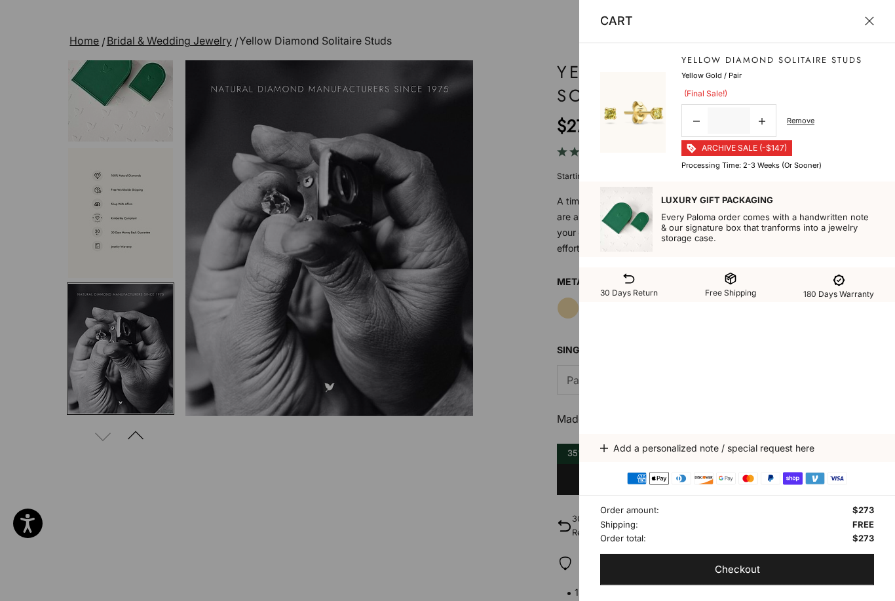
click at [97, 41] on div at bounding box center [447, 300] width 895 height 601
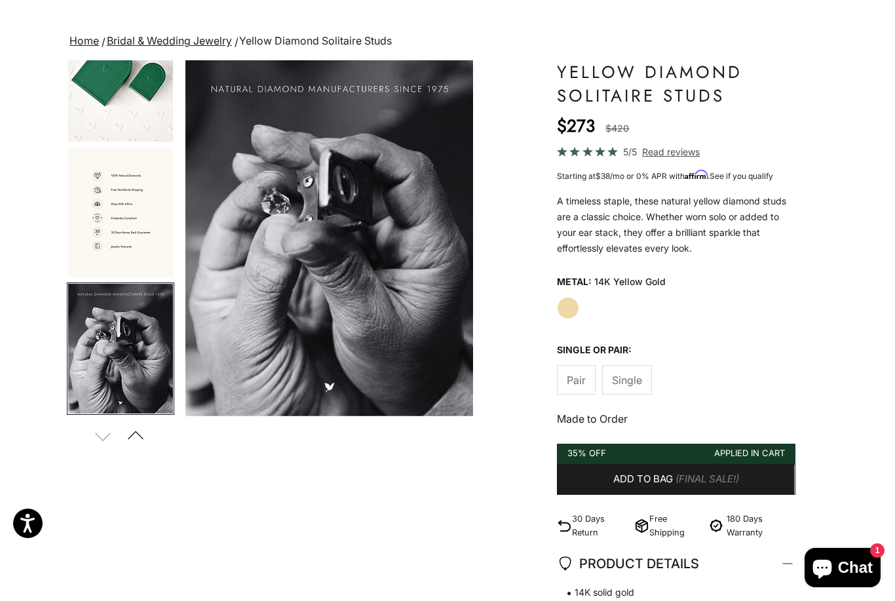
scroll to position [0, 0]
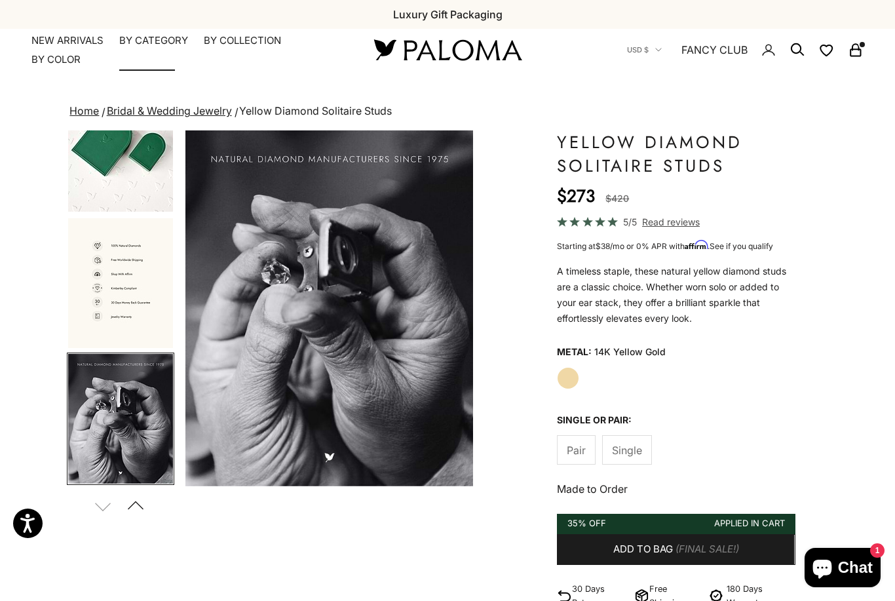
click at [136, 35] on summary "By Category" at bounding box center [153, 40] width 69 height 13
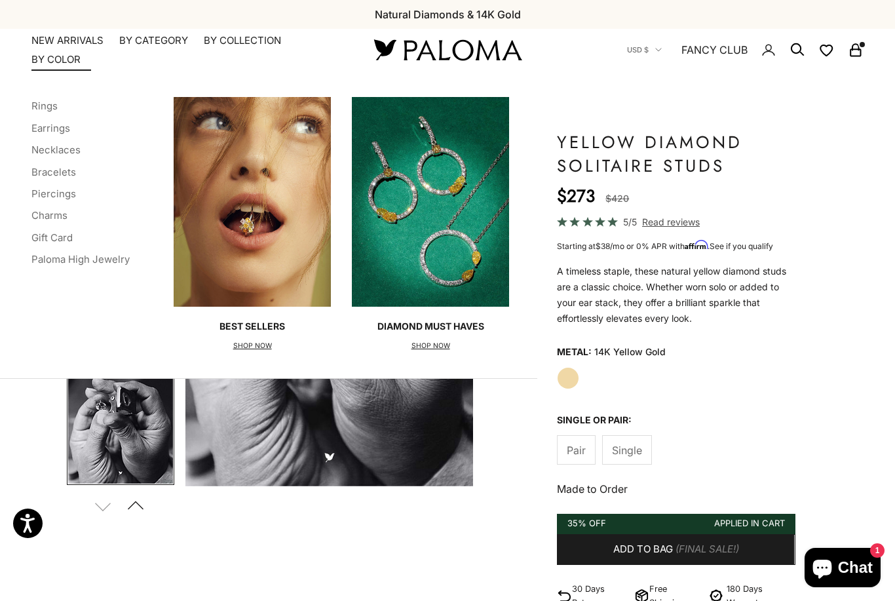
click at [59, 38] on link "NEW ARRIVALS" at bounding box center [67, 40] width 72 height 13
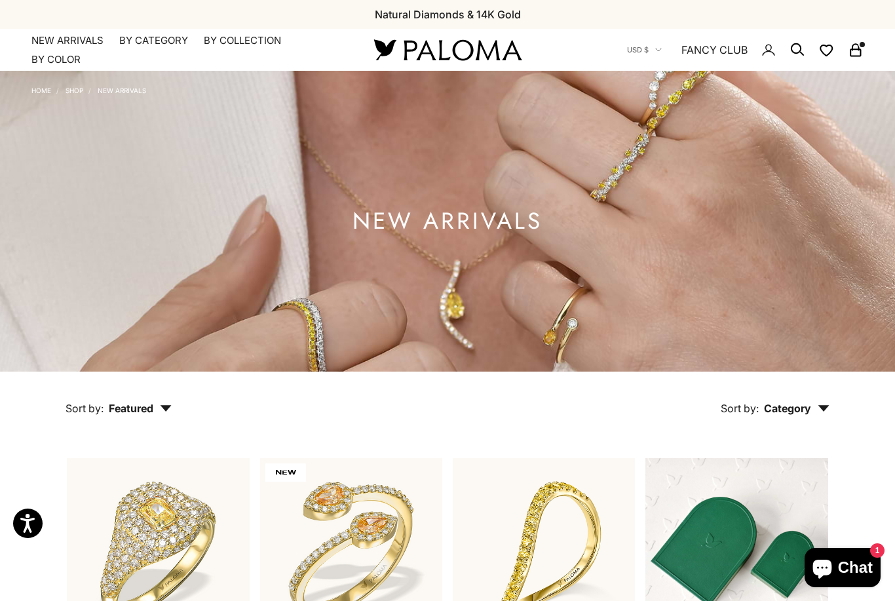
click at [748, 415] on span "Sort by:" at bounding box center [740, 408] width 38 height 13
click at [122, 417] on button "Sort by: Featured" at bounding box center [118, 399] width 167 height 55
click at [121, 415] on button "Sort by: Featured" at bounding box center [118, 399] width 167 height 55
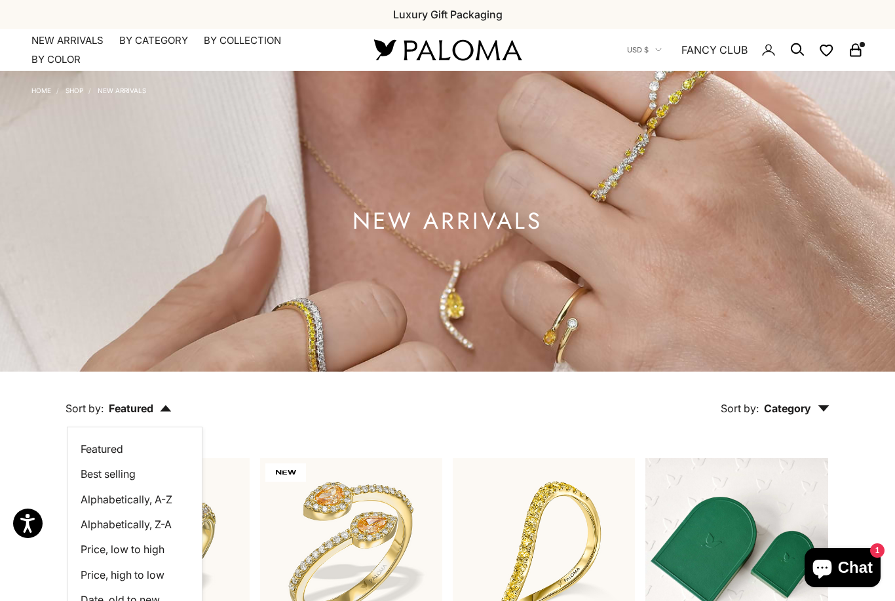
click at [95, 556] on span "Price, low to high" at bounding box center [123, 549] width 84 height 13
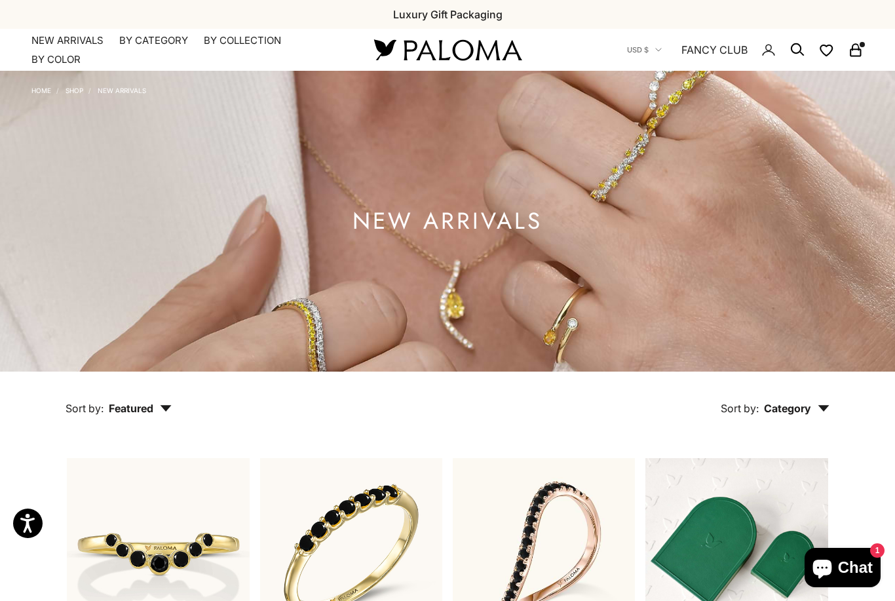
click at [45, 89] on link "Home" at bounding box center [41, 91] width 20 height 8
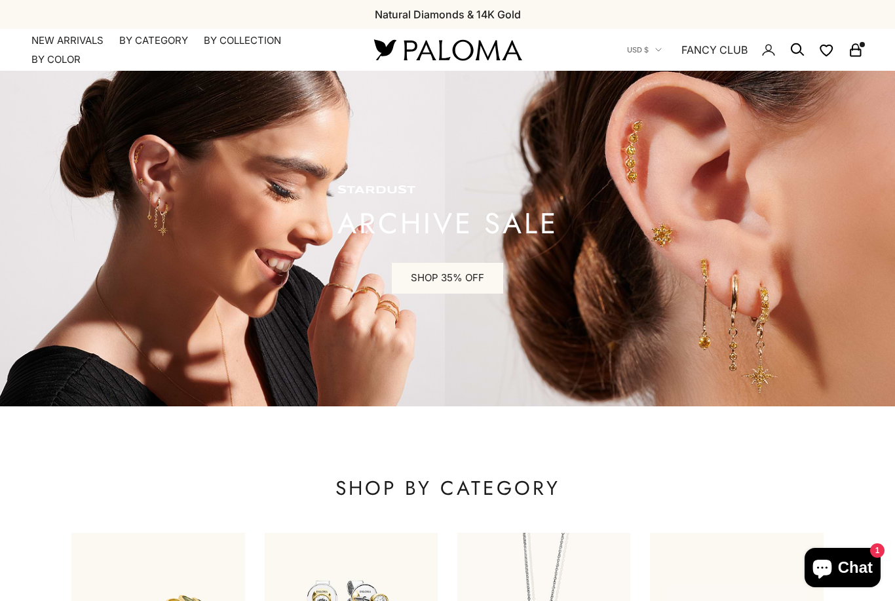
click at [74, 83] on img at bounding box center [447, 239] width 895 height 336
click at [50, 45] on link "NEW ARRIVALS" at bounding box center [67, 40] width 72 height 13
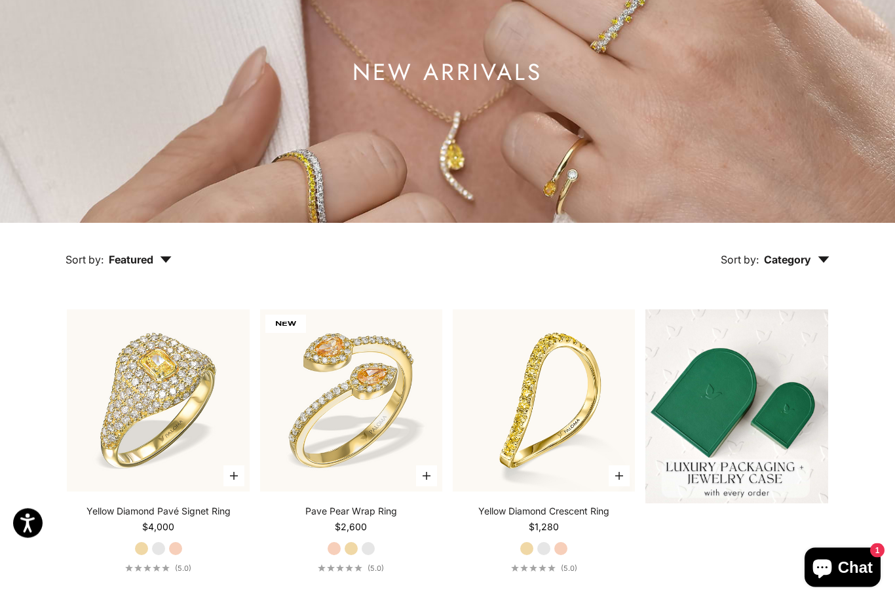
scroll to position [151, 0]
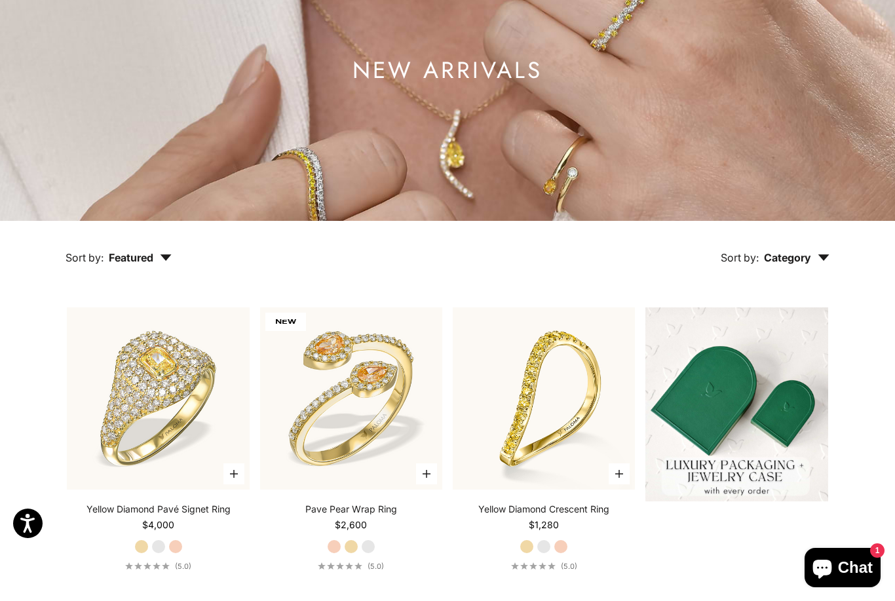
click at [142, 264] on span "Featured" at bounding box center [140, 257] width 63 height 13
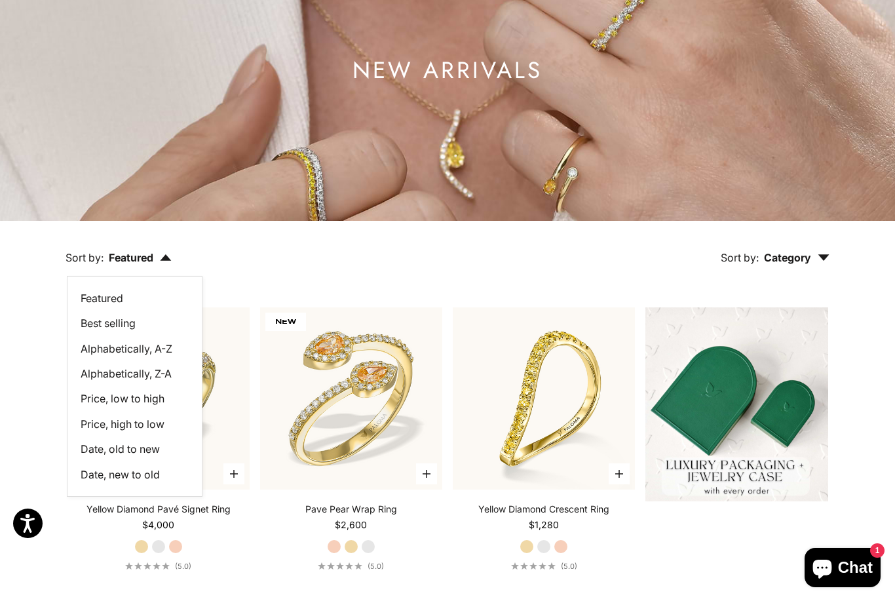
click at [102, 405] on span "Price, low to high" at bounding box center [123, 398] width 84 height 13
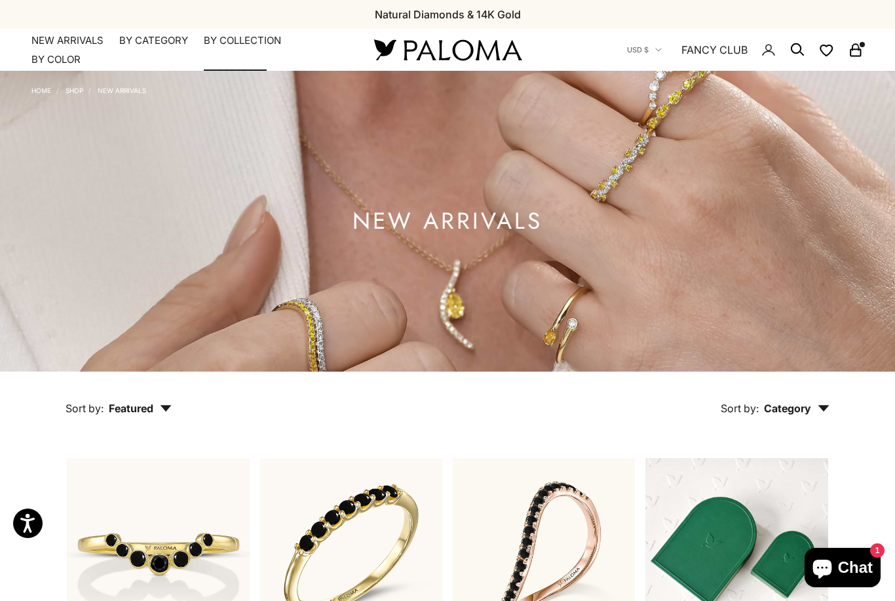
click at [231, 45] on summary "By Collection" at bounding box center [242, 40] width 77 height 13
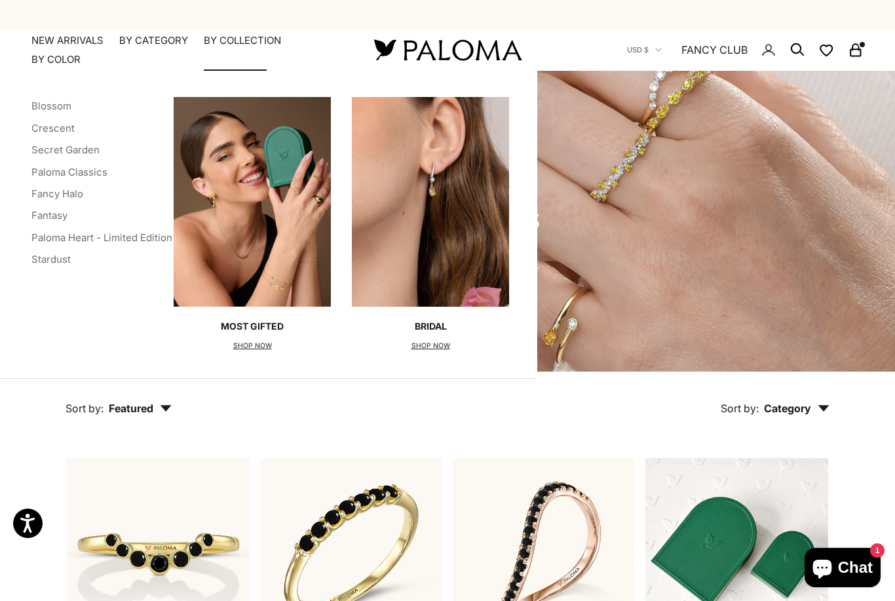
click at [37, 256] on link "Stardust" at bounding box center [50, 259] width 39 height 12
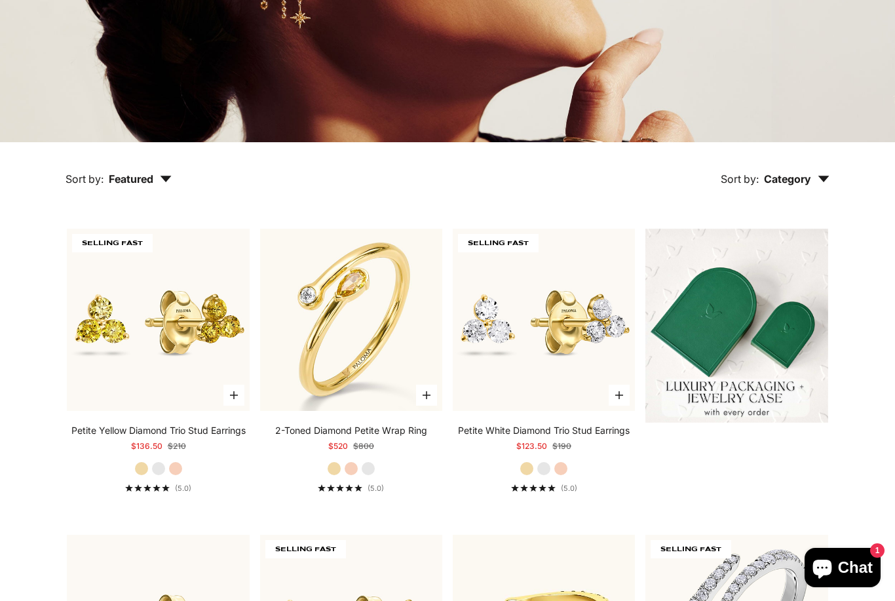
scroll to position [256, 0]
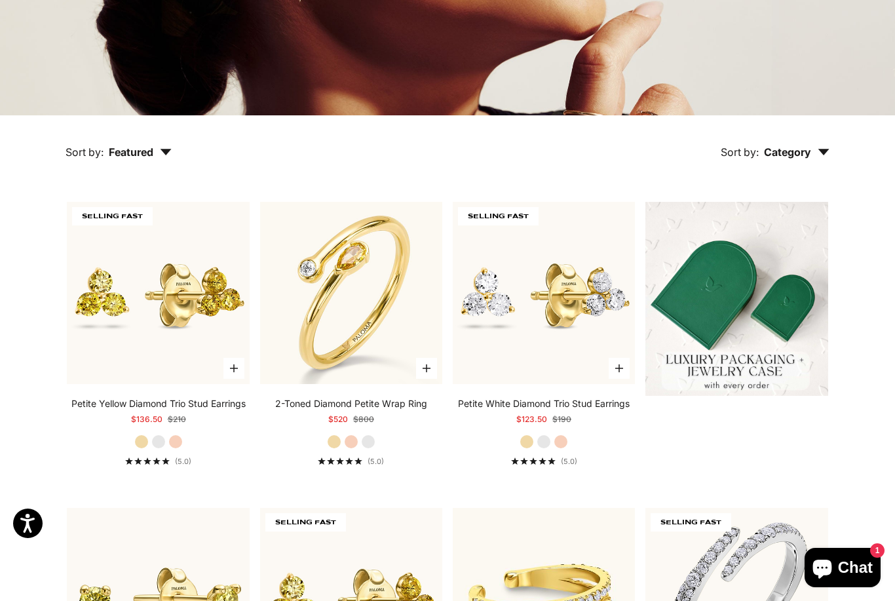
click at [134, 159] on span "Featured" at bounding box center [140, 152] width 63 height 13
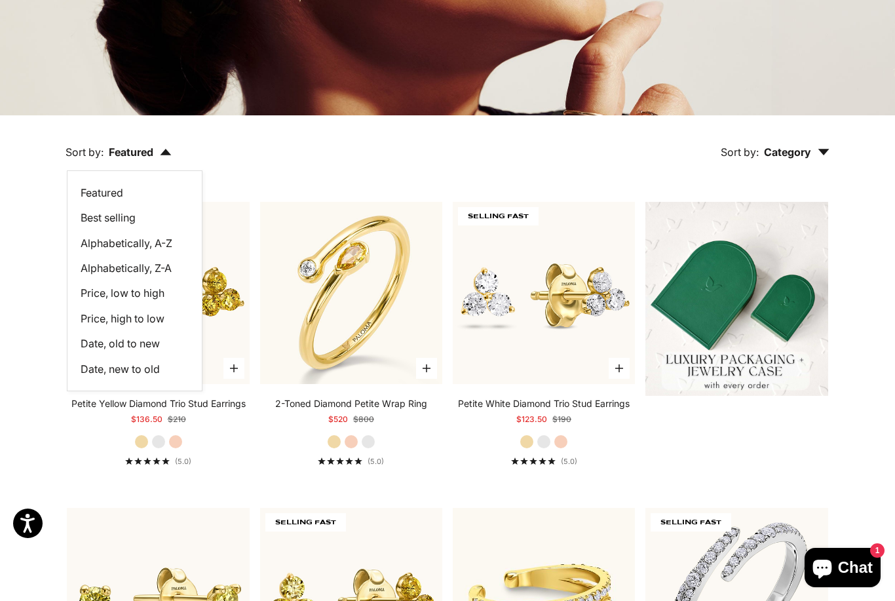
click at [90, 300] on span "Price, low to high" at bounding box center [123, 292] width 84 height 13
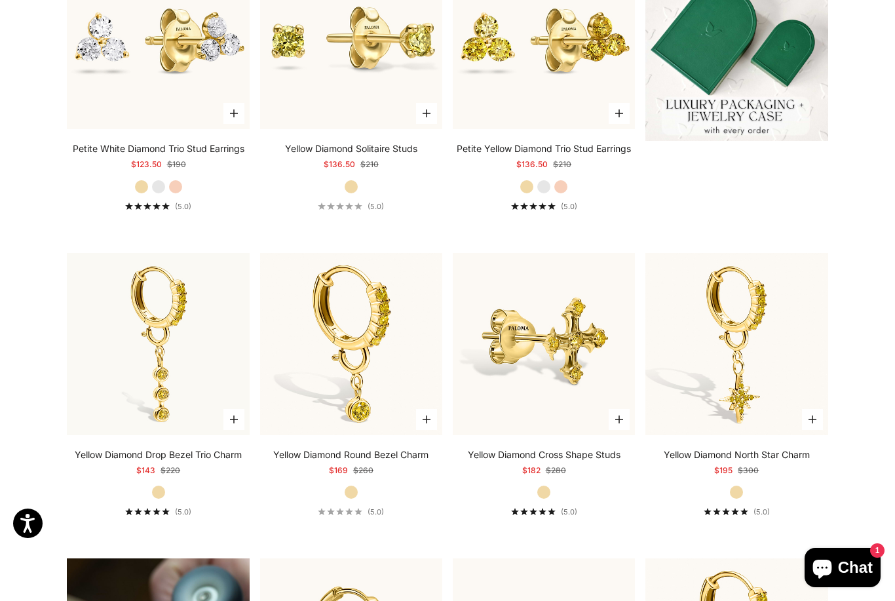
scroll to position [418, 0]
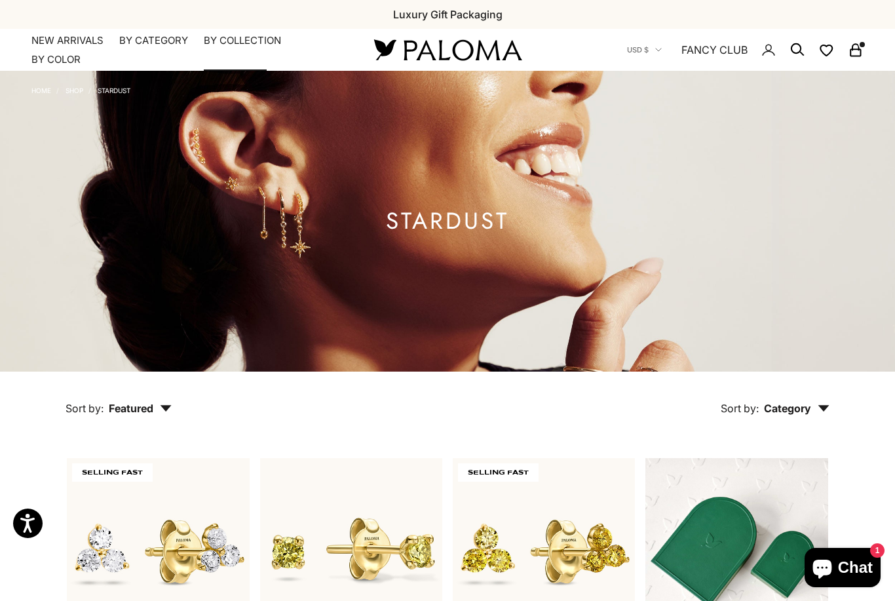
click at [229, 44] on summary "By Collection" at bounding box center [242, 40] width 77 height 13
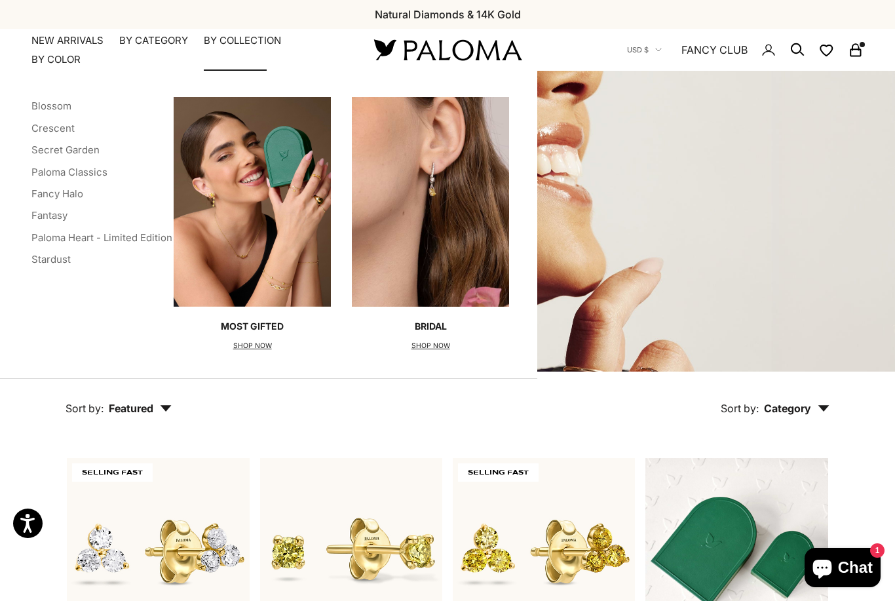
click at [34, 234] on link "Paloma Heart - Limited Edition" at bounding box center [101, 237] width 141 height 12
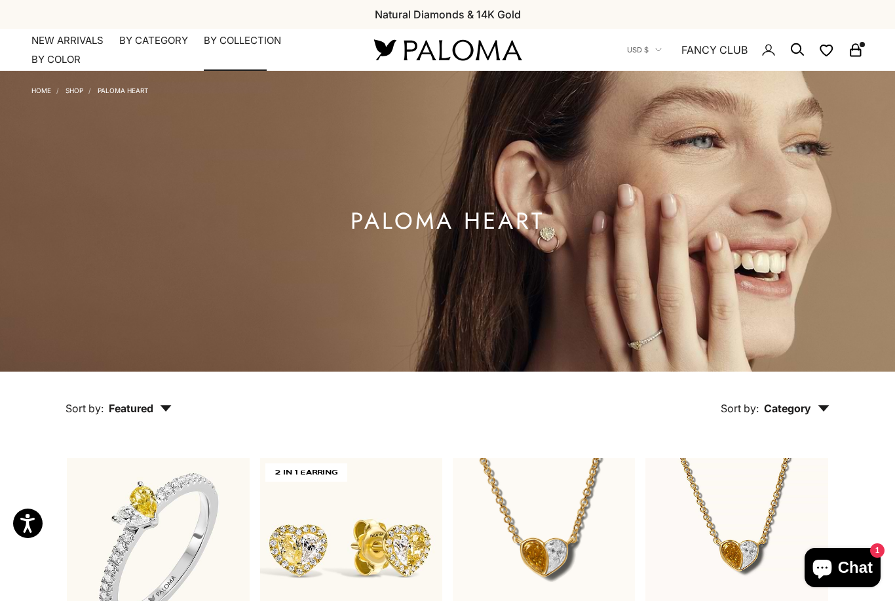
click at [220, 37] on summary "By Collection" at bounding box center [242, 40] width 77 height 13
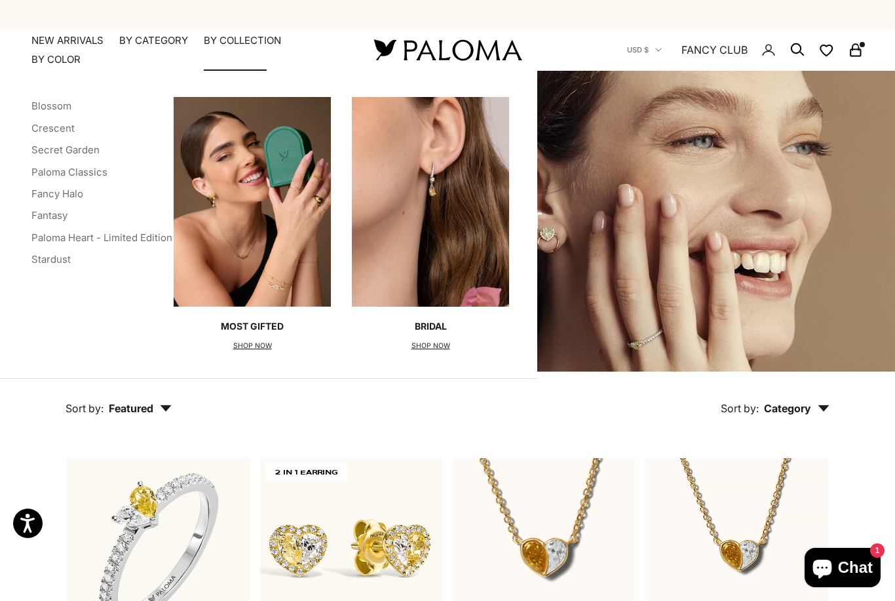
click at [31, 218] on link "Fantasy" at bounding box center [49, 215] width 36 height 12
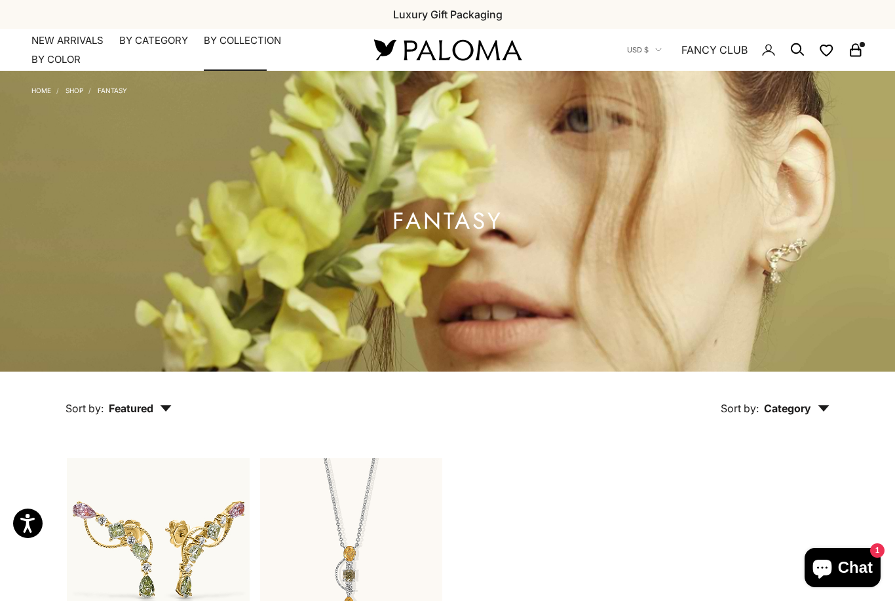
click at [224, 35] on summary "By Collection" at bounding box center [242, 40] width 77 height 13
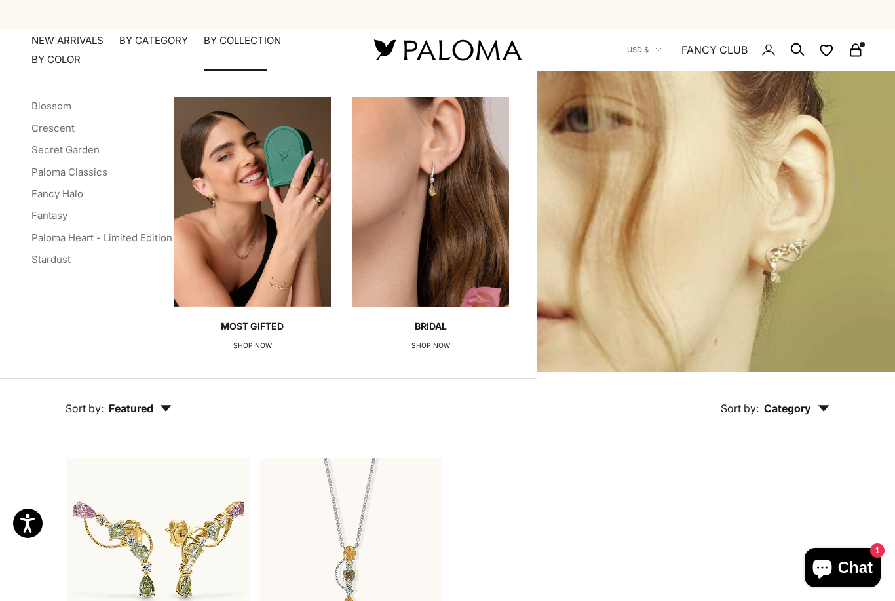
click at [40, 172] on link "Paloma Classics" at bounding box center [69, 172] width 76 height 12
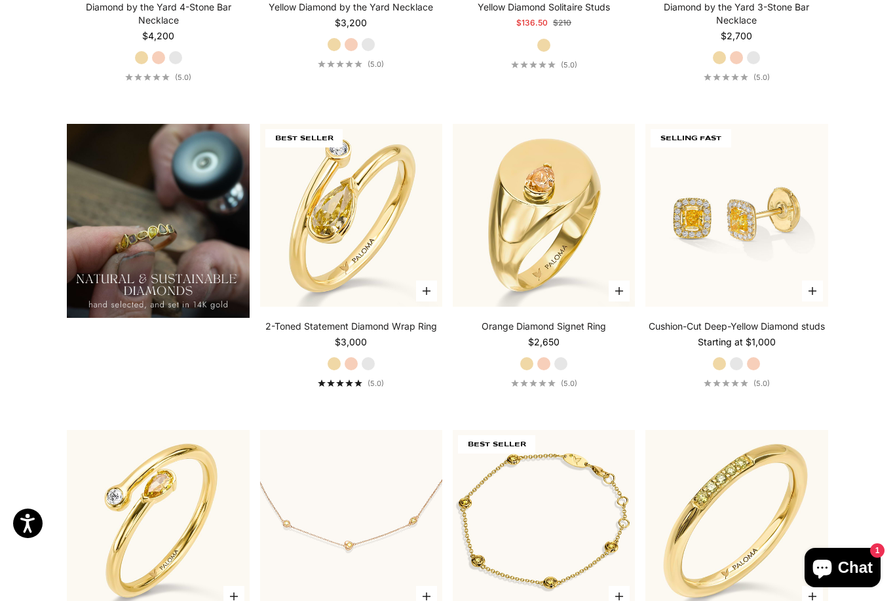
scroll to position [954, 0]
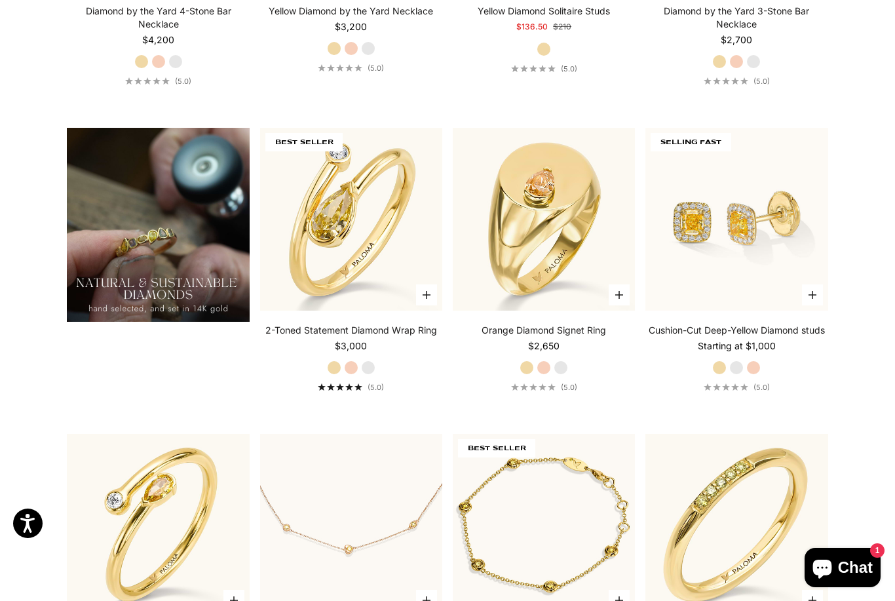
click at [563, 375] on label "White Gold" at bounding box center [561, 368] width 14 height 14
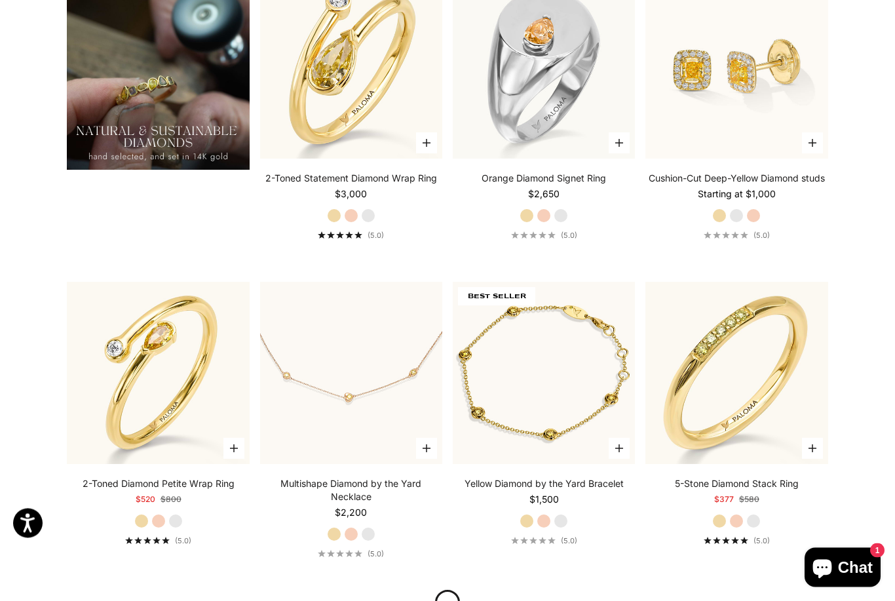
scroll to position [1107, 0]
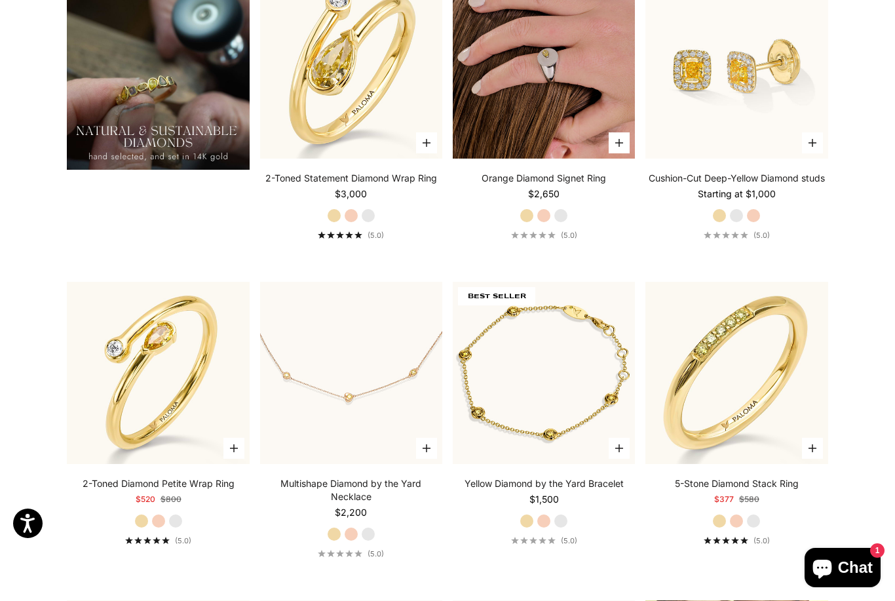
click at [576, 132] on img at bounding box center [544, 67] width 182 height 182
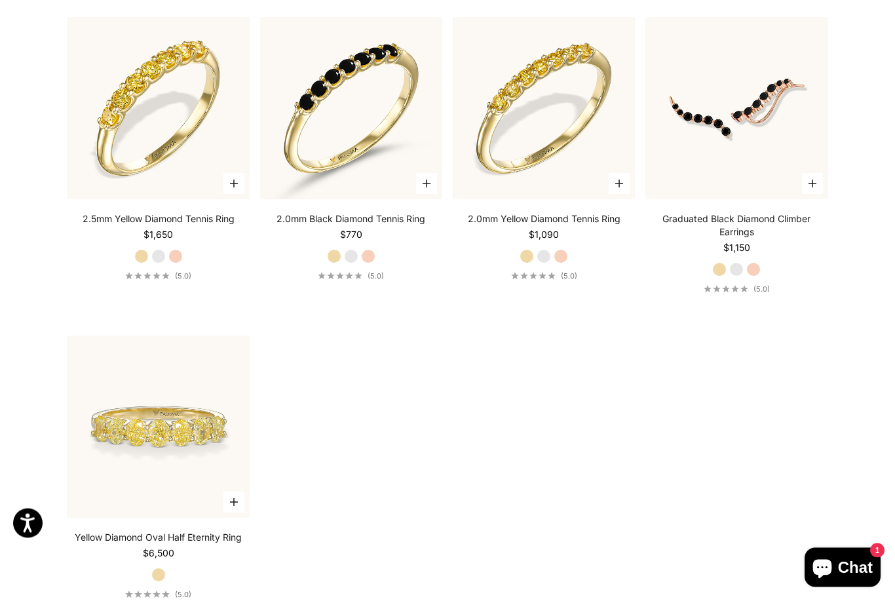
scroll to position [3525, 0]
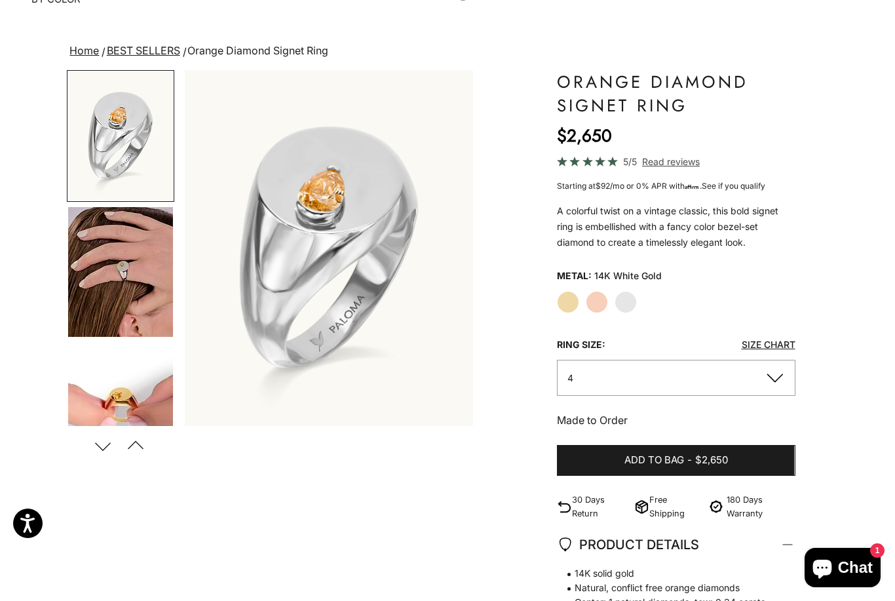
scroll to position [61, 0]
click at [684, 378] on button "4" at bounding box center [676, 377] width 238 height 36
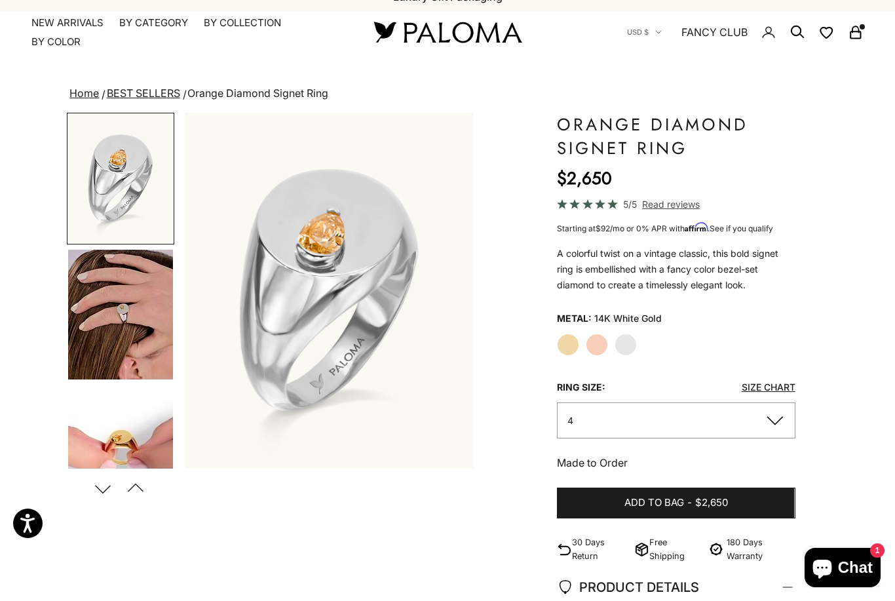
scroll to position [0, 0]
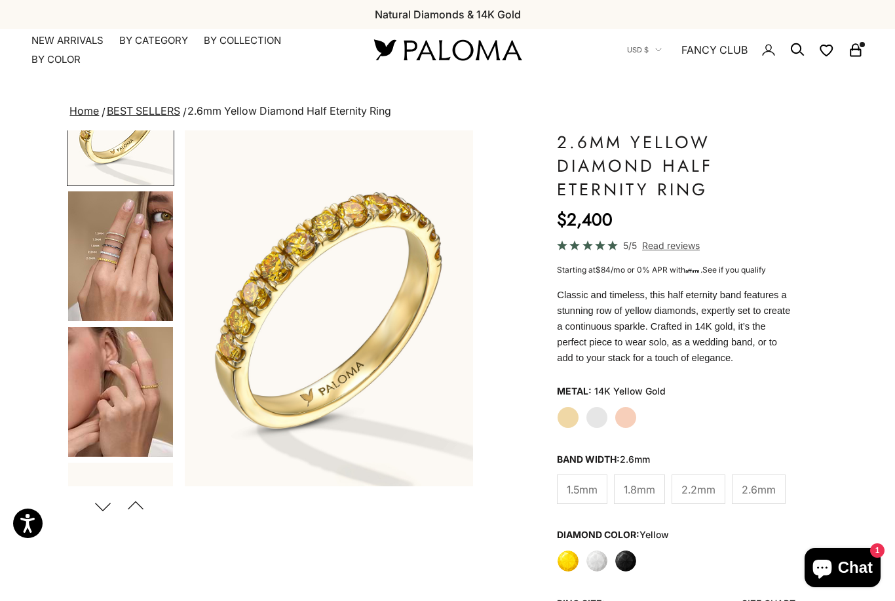
scroll to position [77, 0]
click at [600, 410] on label "White Gold" at bounding box center [597, 417] width 22 height 22
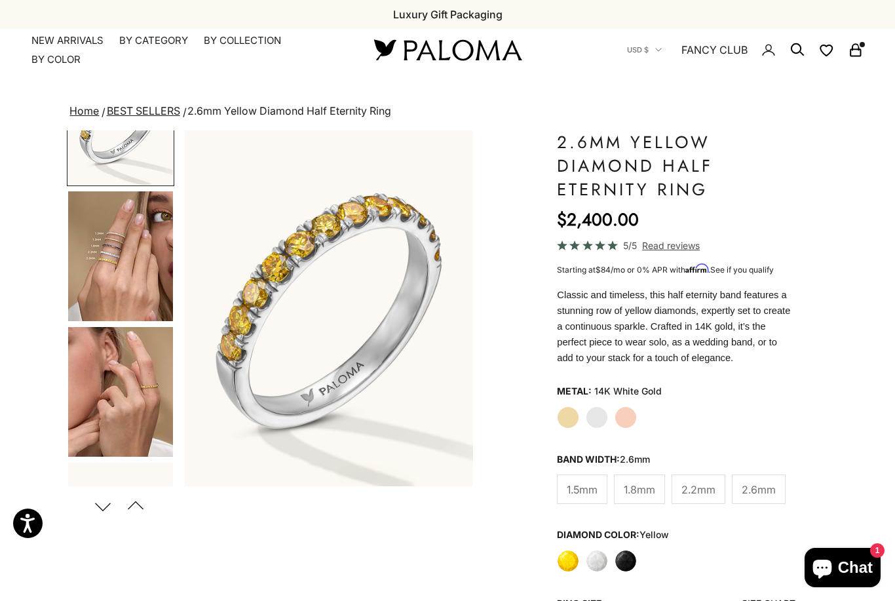
click at [136, 254] on img "Go to item 4" at bounding box center [120, 256] width 105 height 130
